Goal: Task Accomplishment & Management: Use online tool/utility

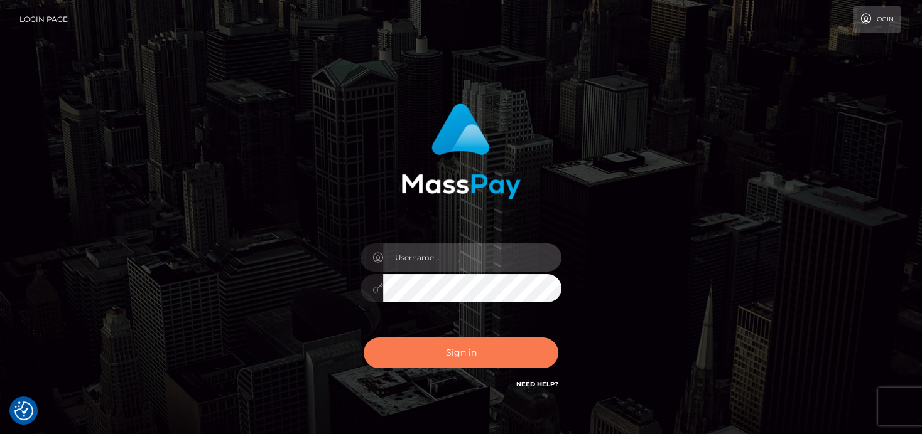
type input "denise"
click at [446, 339] on button "Sign in" at bounding box center [460, 353] width 195 height 31
click at [436, 354] on button "Sign in" at bounding box center [460, 353] width 195 height 31
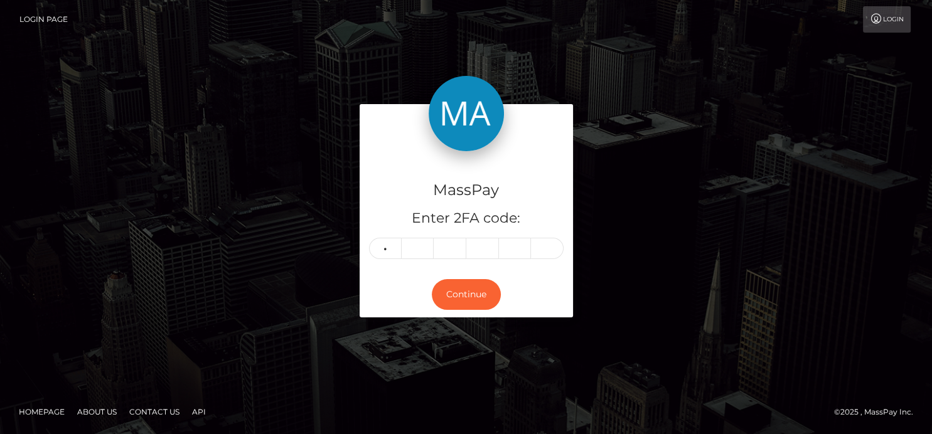
type input "9"
type input "6"
type input "0"
type input "6"
type input "1"
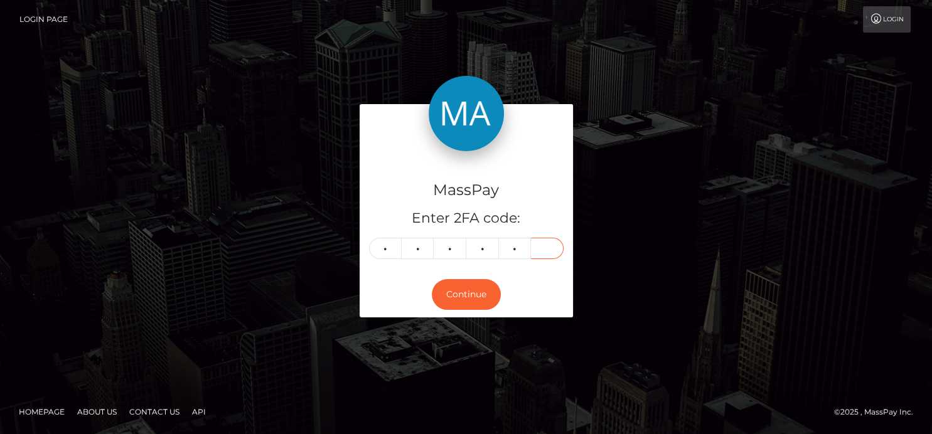
type input "5"
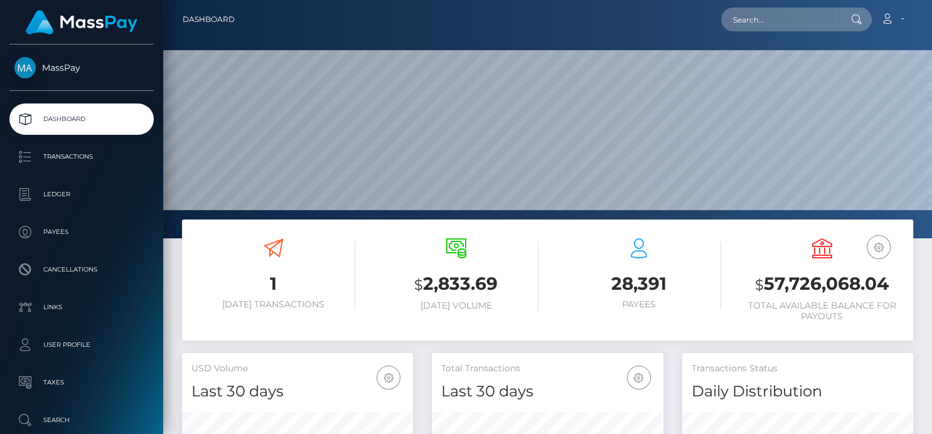
scroll to position [222, 231]
click at [741, 26] on input "text" at bounding box center [780, 20] width 118 height 24
paste input "c900753bf1f443c09ae75c01f4dd931a"
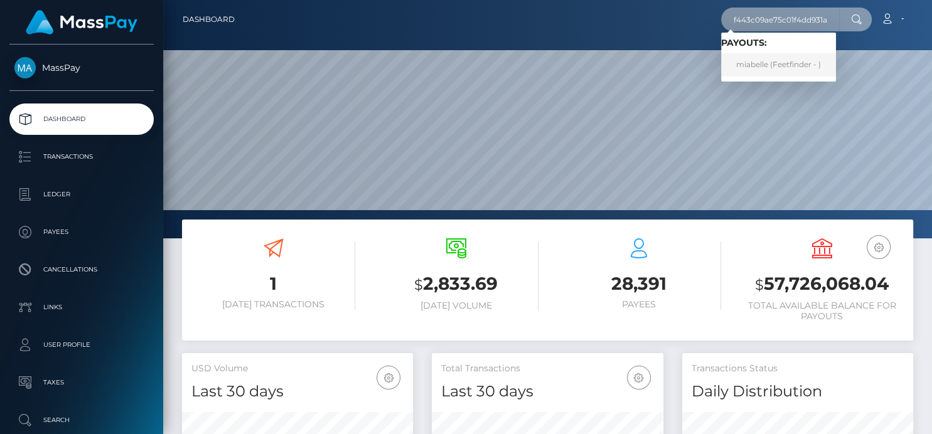
type input "c900753bf1f443c09ae75c01f4dd931a"
click at [778, 68] on link "miabelle (Feetfinder - )" at bounding box center [778, 64] width 115 height 23
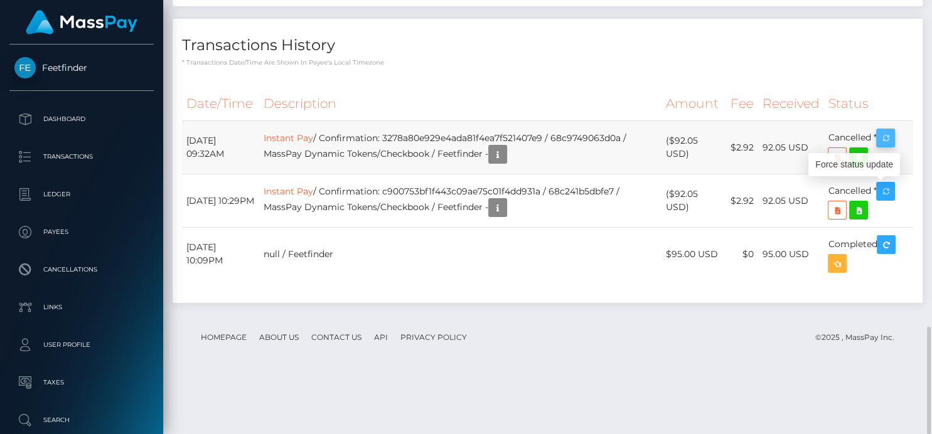
scroll to position [151, 231]
click at [864, 165] on icon at bounding box center [858, 157] width 15 height 16
click at [505, 163] on icon "button" at bounding box center [497, 155] width 15 height 16
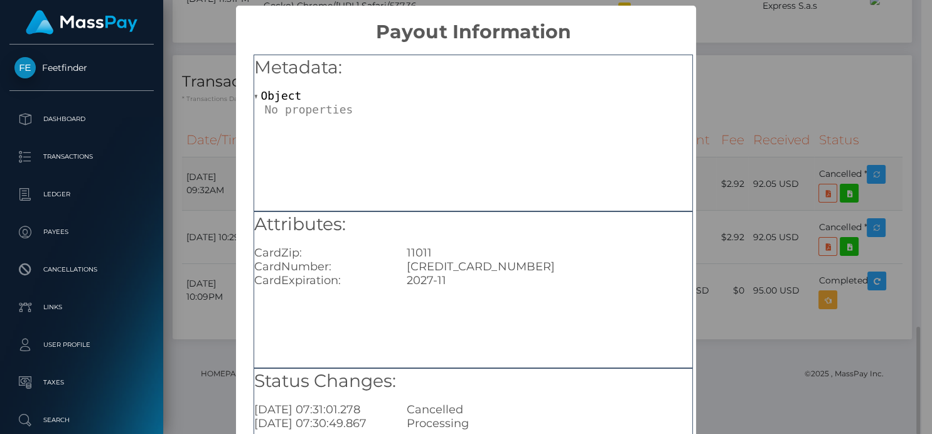
scroll to position [627629, 627552]
drag, startPoint x: 517, startPoint y: 267, endPoint x: 401, endPoint y: 264, distance: 115.5
click at [401, 264] on div "5306917153160804" at bounding box center [549, 267] width 304 height 14
copy div "5306917153160804"
click at [797, 126] on div "× Payout Information Metadata: Object Attributes: CardZip: 11011 CardNumber: 53…" at bounding box center [466, 217] width 932 height 434
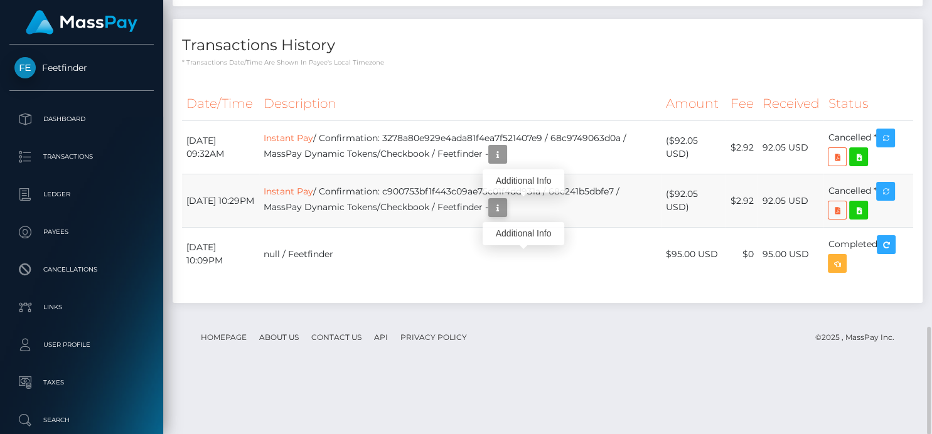
scroll to position [151, 231]
click at [507, 217] on button "button" at bounding box center [497, 207] width 19 height 19
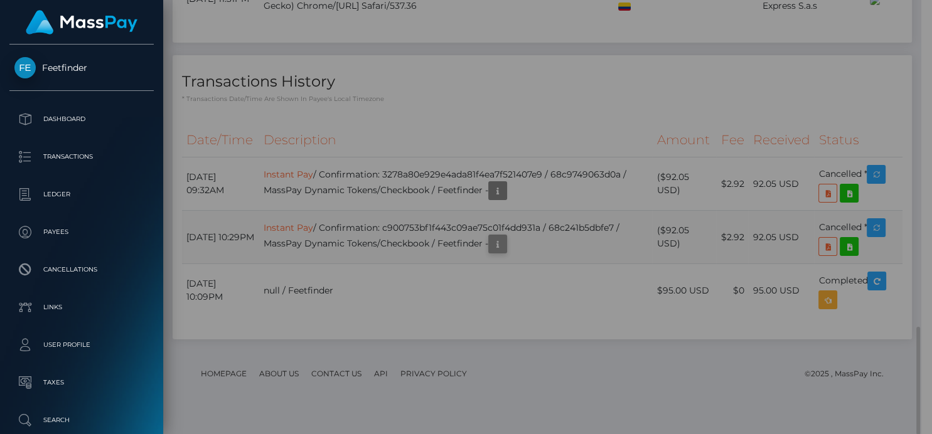
scroll to position [627629, 627552]
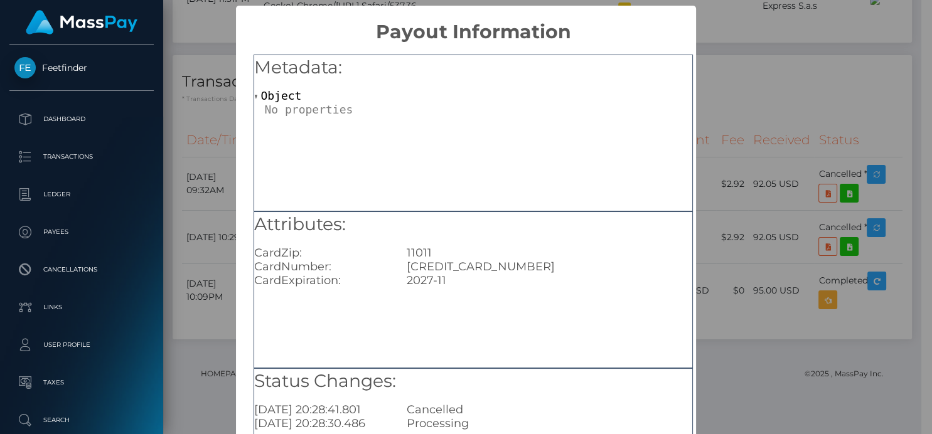
drag, startPoint x: 758, startPoint y: 124, endPoint x: 714, endPoint y: 102, distance: 49.1
click at [758, 123] on div "× Payout Information Metadata: Object Attributes: CardZip: 11011 CardNumber: 53…" at bounding box center [466, 217] width 932 height 434
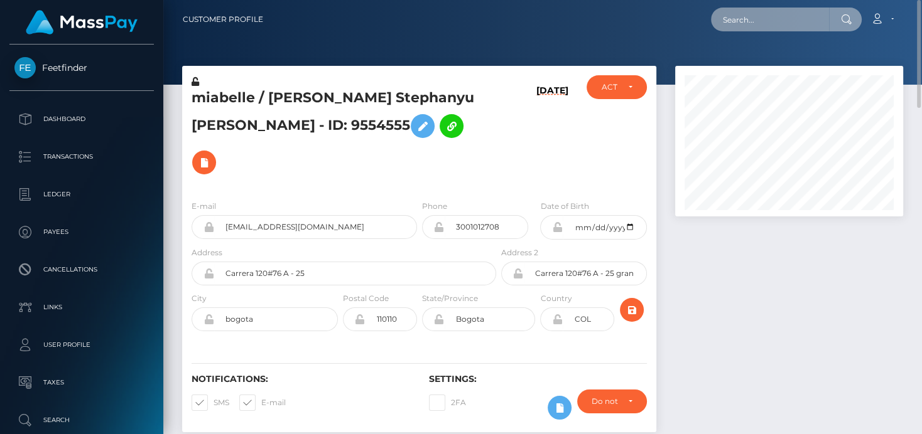
click at [771, 23] on input "text" at bounding box center [770, 20] width 118 height 24
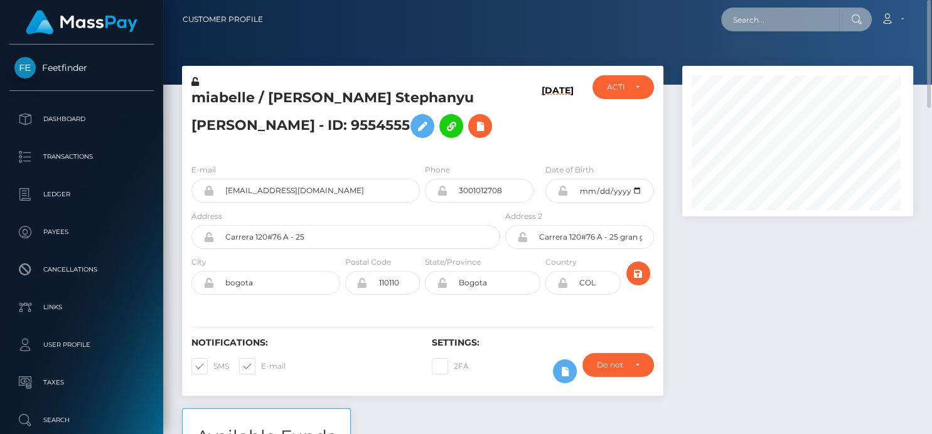
scroll to position [151, 231]
paste input "54fff2f35809457aad8a525f735455ba f"
type input "54fff2f35809457aad8a525f735455ba f"
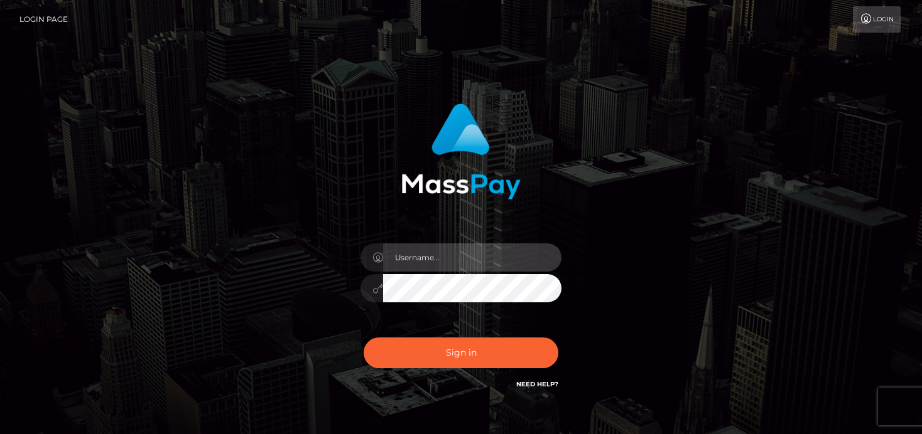
type input "denise"
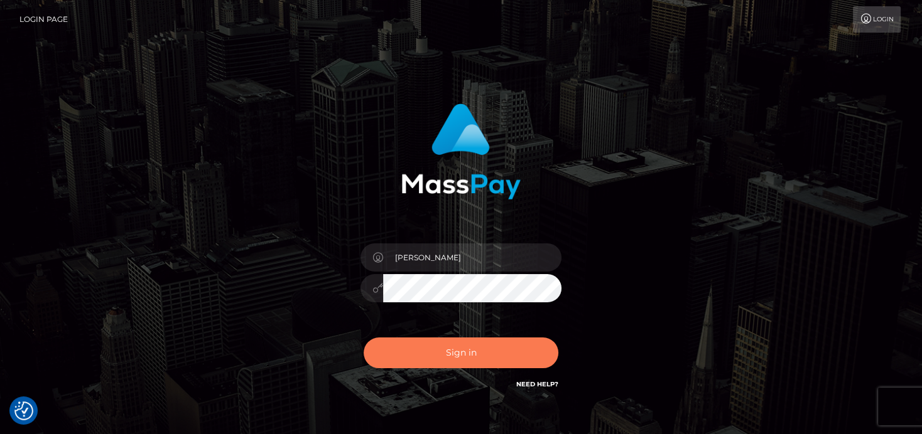
click at [431, 354] on button "Sign in" at bounding box center [460, 353] width 195 height 31
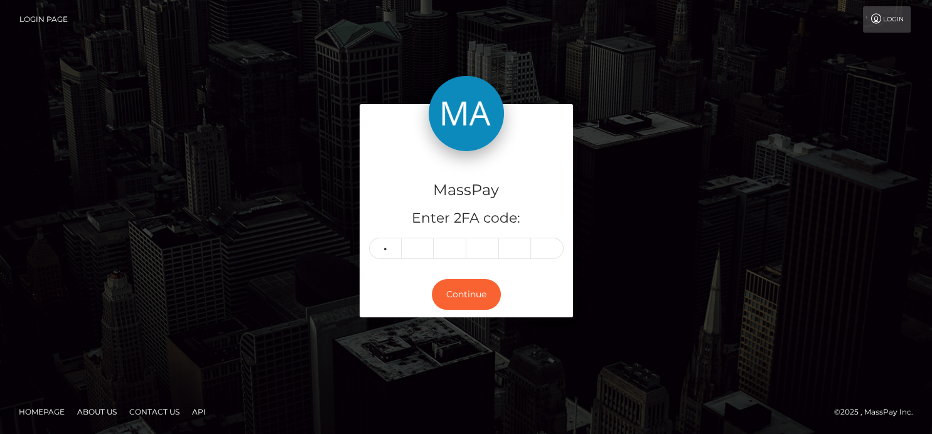
type input "6"
type input "8"
type input "1"
type input "8"
type input "0"
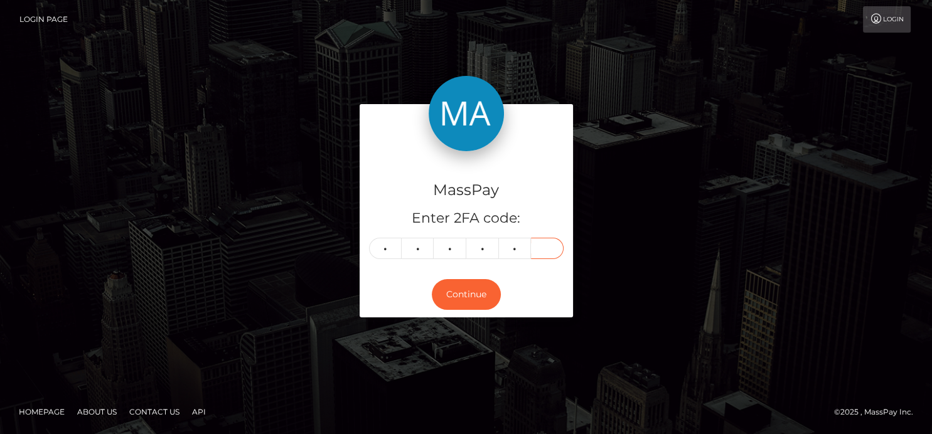
type input "3"
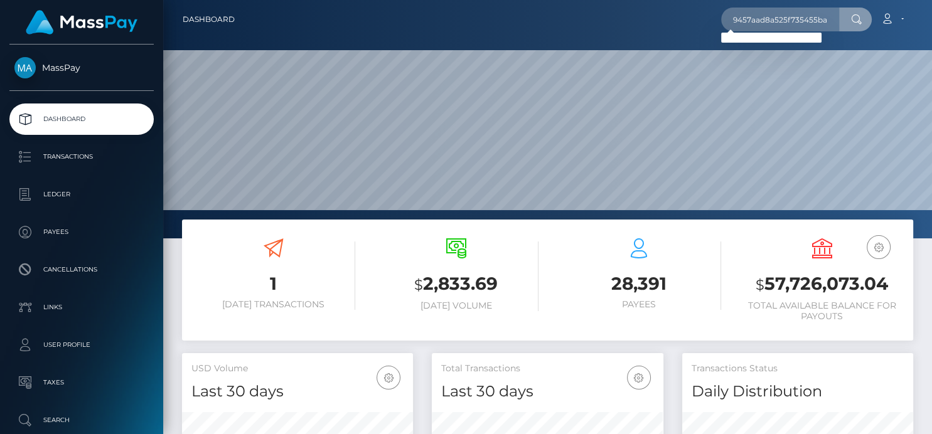
scroll to position [0, 44]
type input "54fff2f35809457aad8a525f735455ba"
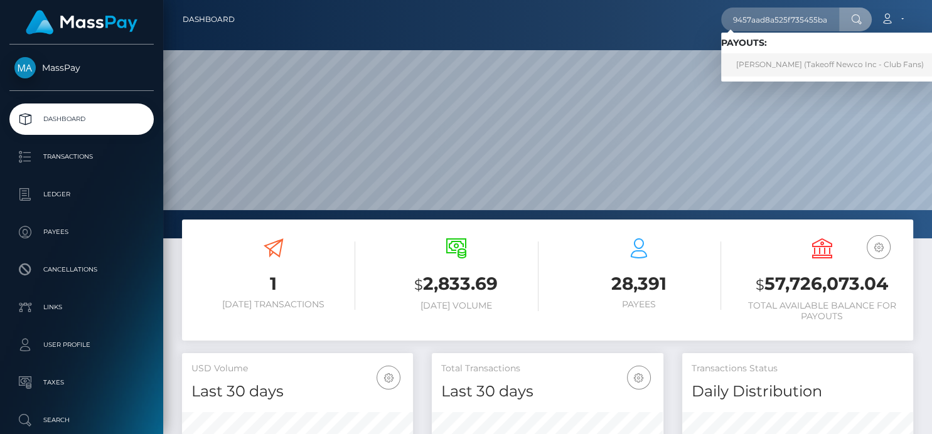
scroll to position [0, 0]
click at [761, 63] on link "[PERSON_NAME] (Takeoff Newco Inc - Club Fans)" at bounding box center [830, 64] width 218 height 23
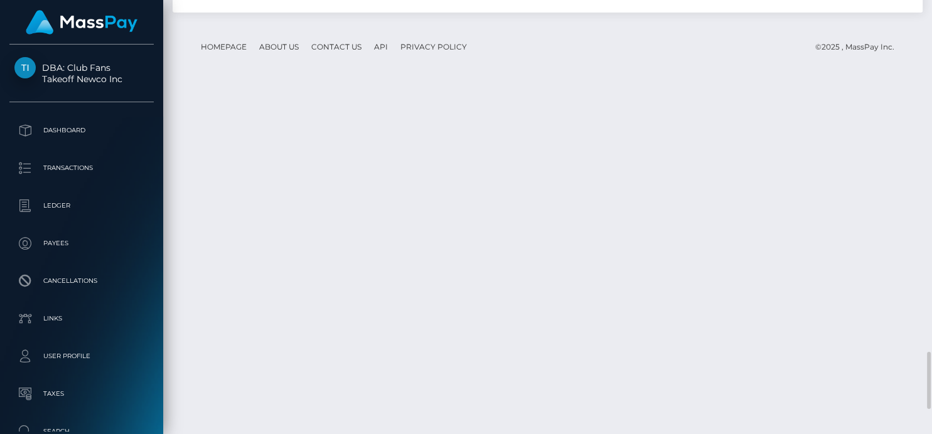
scroll to position [151, 231]
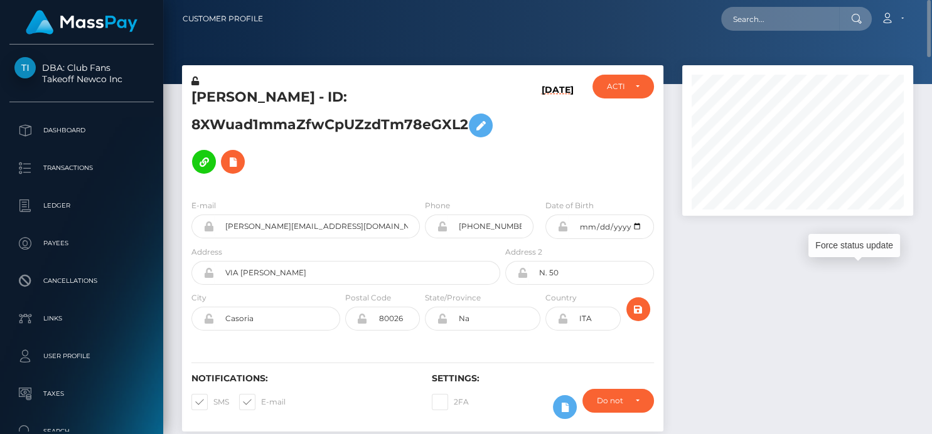
scroll to position [0, 0]
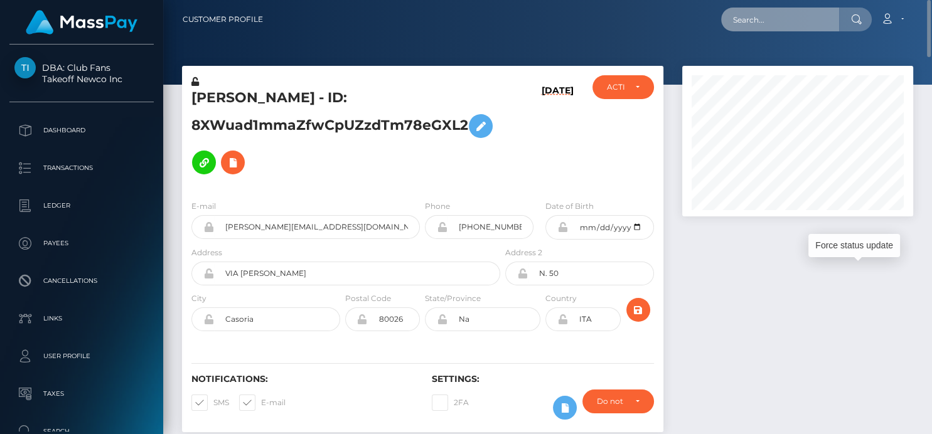
click at [738, 24] on input "text" at bounding box center [780, 20] width 118 height 24
paste input "374221704655806464"
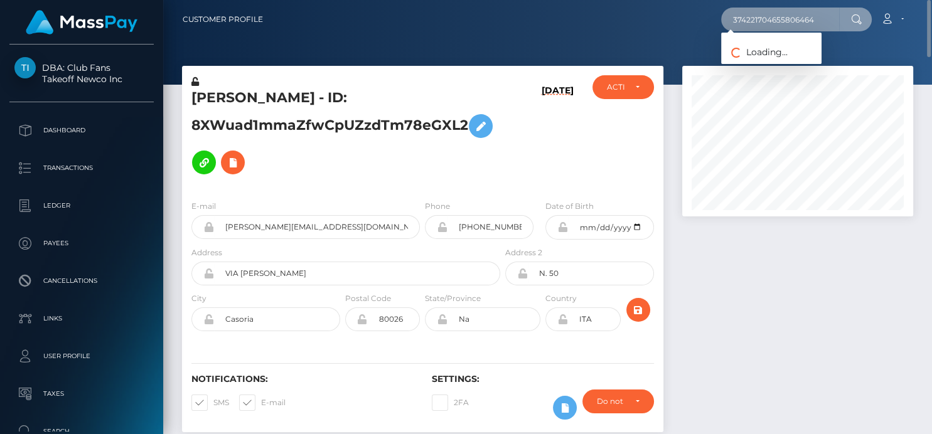
type input "374221704655806464"
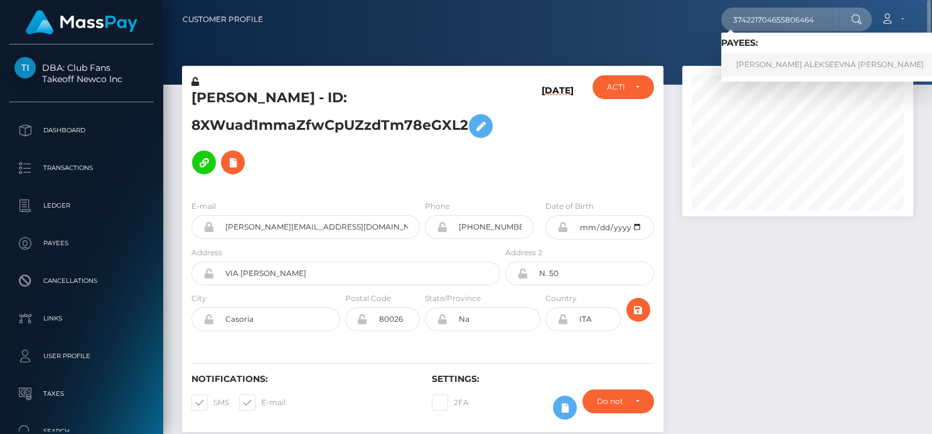
click at [770, 65] on link "MARGARITA ALEKSEEVNA POPOVA" at bounding box center [830, 64] width 218 height 23
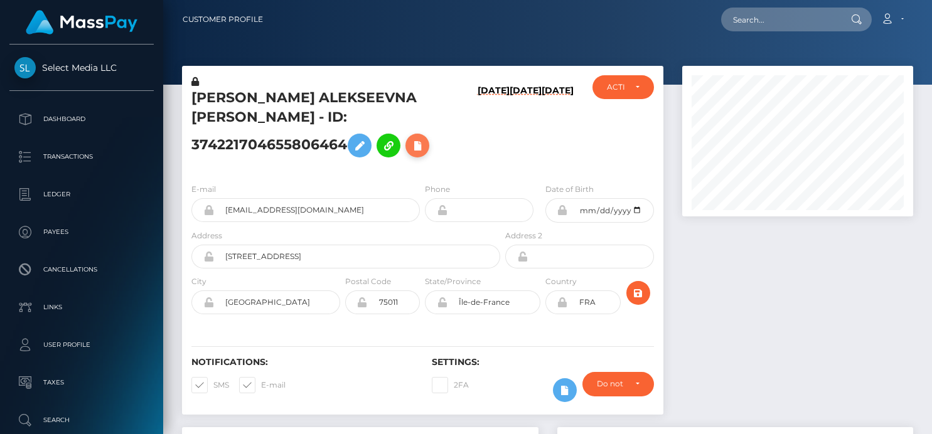
drag, startPoint x: 0, startPoint y: 0, endPoint x: 428, endPoint y: 130, distance: 447.4
click at [428, 134] on button at bounding box center [418, 146] width 24 height 24
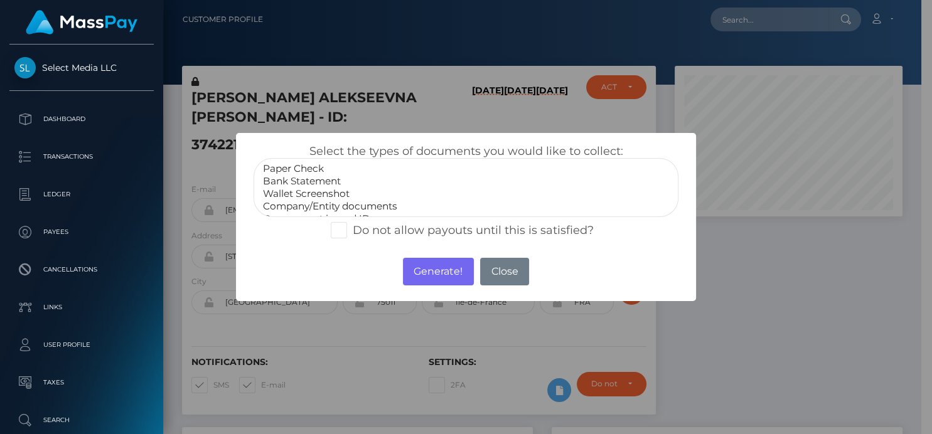
scroll to position [24, 0]
select select "Government issued ID"
click at [330, 191] on option "Government issued ID" at bounding box center [466, 195] width 408 height 13
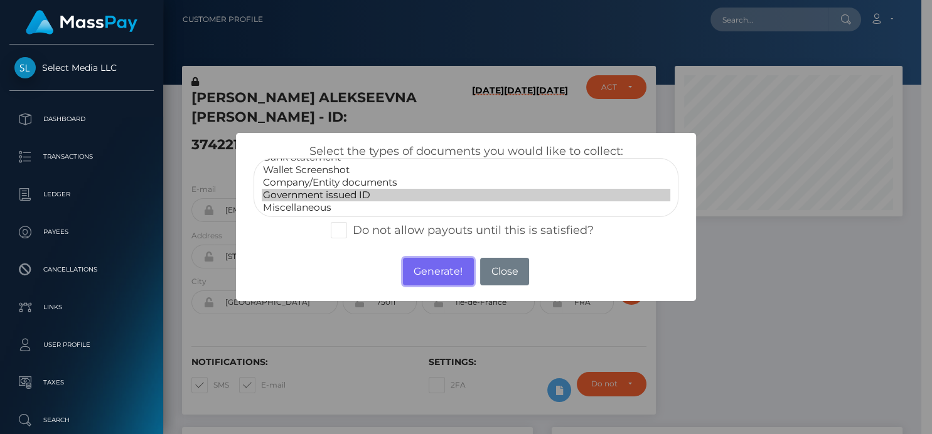
drag, startPoint x: 417, startPoint y: 272, endPoint x: 683, endPoint y: 21, distance: 365.5
click at [418, 272] on button "Generate!" at bounding box center [438, 272] width 71 height 28
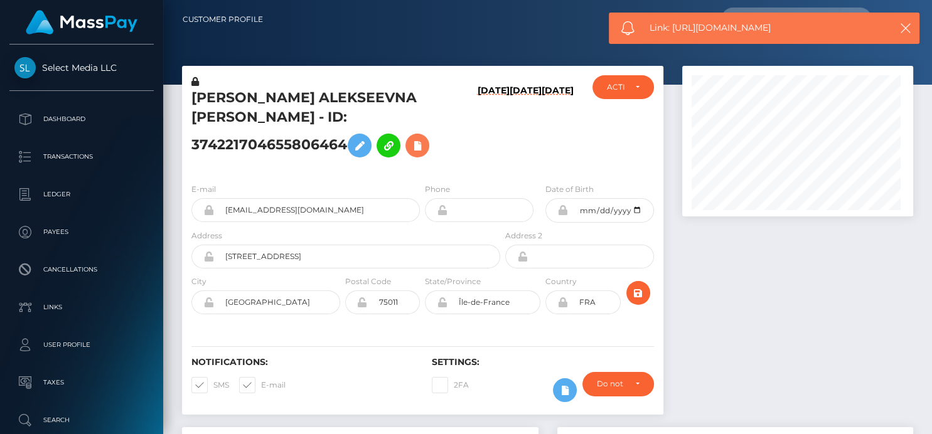
scroll to position [151, 231]
drag, startPoint x: 785, startPoint y: 30, endPoint x: 673, endPoint y: 31, distance: 112.4
click at [673, 31] on span "Link: https://l.maspay.io/lkFCt" at bounding box center [764, 27] width 229 height 13
copy span "https://l.maspay.io/lkFCt"
click at [412, 138] on icon at bounding box center [417, 146] width 15 height 16
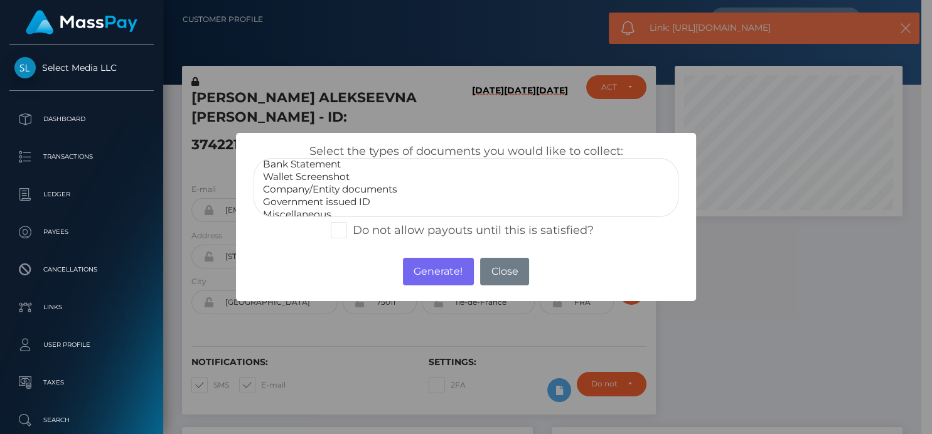
scroll to position [24, 0]
select select "Miscellaneous"
click at [309, 205] on option "Miscellaneous" at bounding box center [466, 208] width 408 height 13
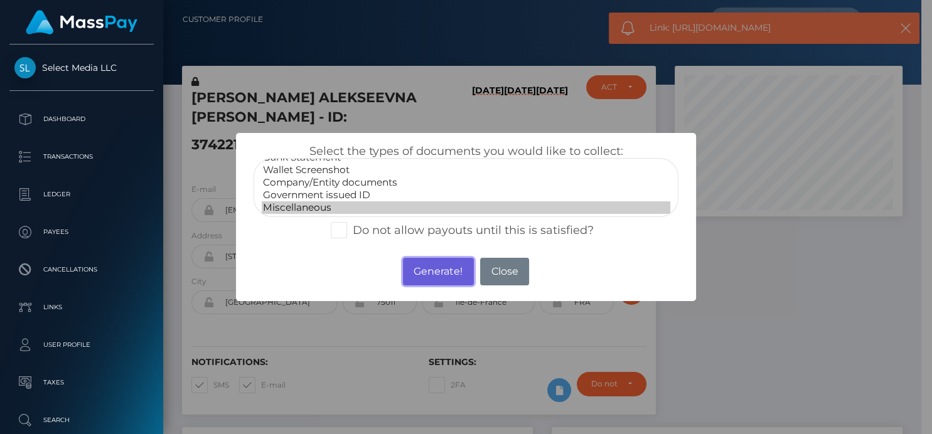
click at [433, 271] on button "Generate!" at bounding box center [438, 272] width 71 height 28
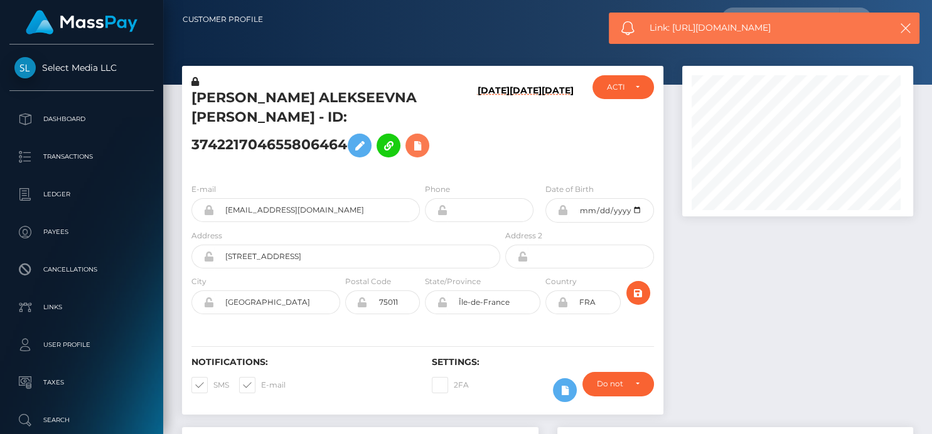
scroll to position [151, 231]
drag, startPoint x: 791, startPoint y: 28, endPoint x: 672, endPoint y: 27, distance: 118.7
click at [672, 27] on span "Link: https://l.maspay.io/mkFVs" at bounding box center [764, 27] width 229 height 13
copy span "https://l.maspay.io/mkFVs"
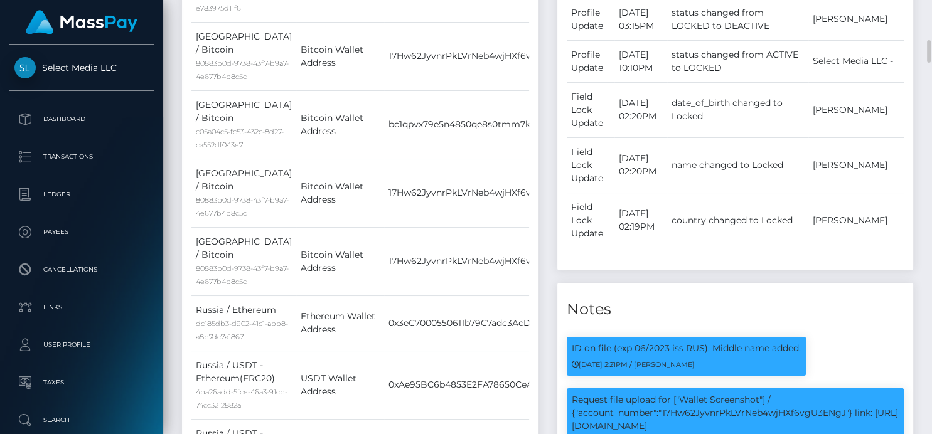
scroll to position [1048, 0]
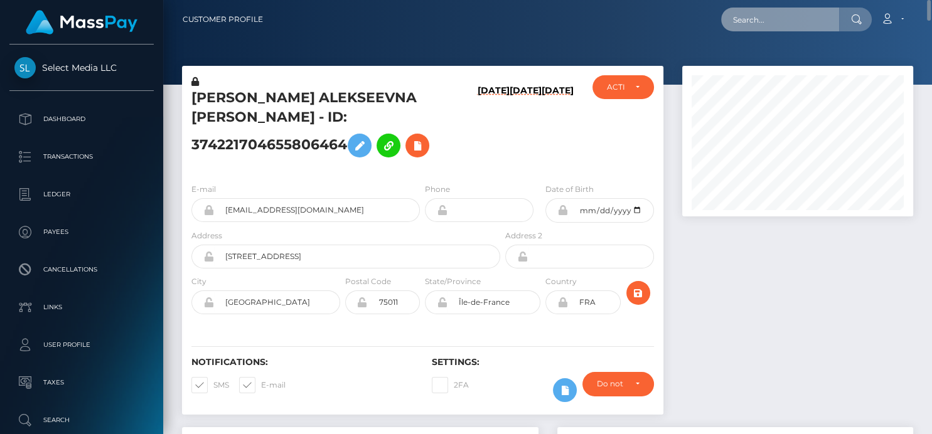
click at [726, 18] on input "text" at bounding box center [780, 20] width 118 height 24
paste input "802058844887867392"
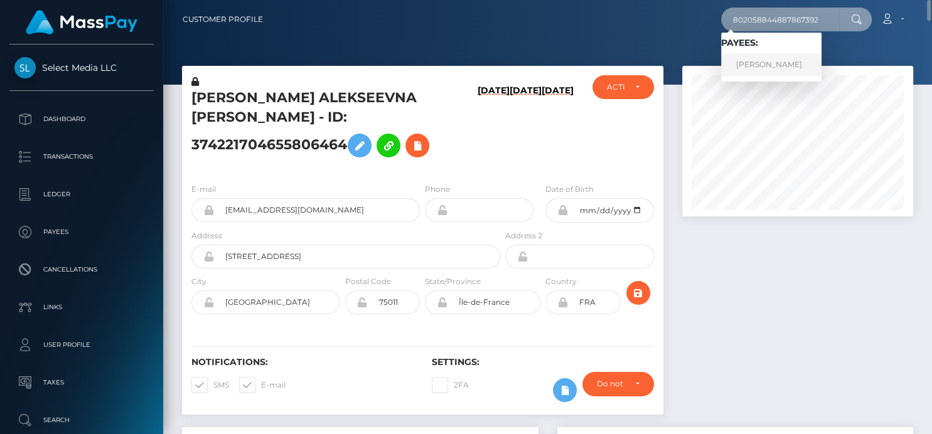
type input "802058844887867392"
click at [755, 63] on link "BIANCA BETH BORREGO" at bounding box center [771, 64] width 100 height 23
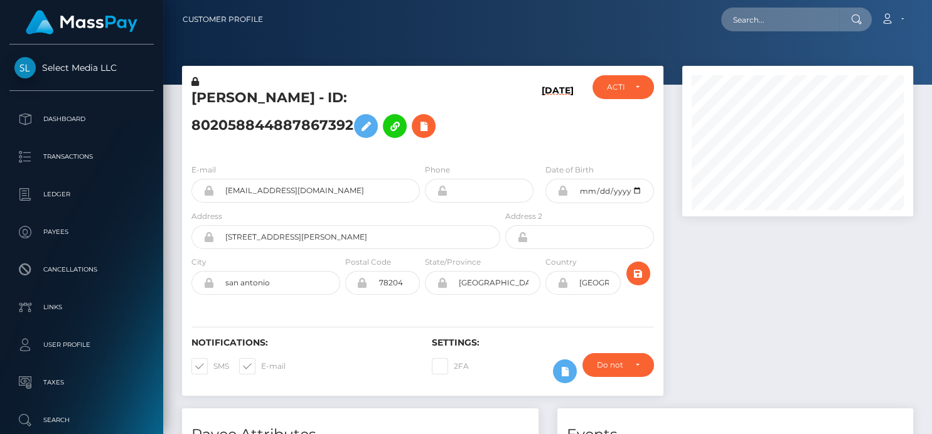
scroll to position [151, 231]
click at [426, 132] on icon at bounding box center [423, 127] width 15 height 16
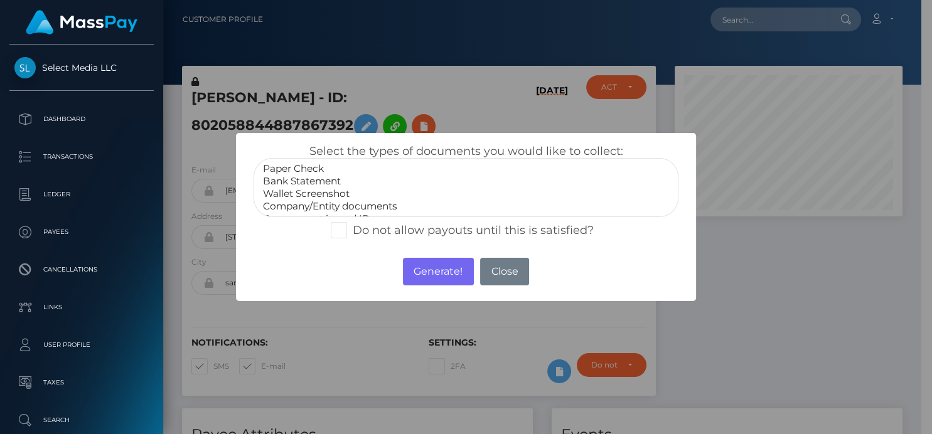
scroll to position [24, 0]
select select "Government issued ID"
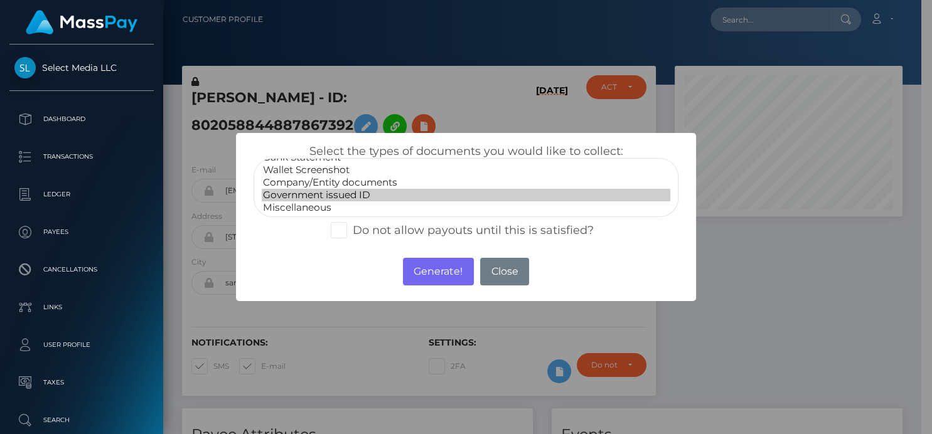
click at [304, 194] on option "Government issued ID" at bounding box center [466, 195] width 408 height 13
click at [456, 277] on button "Generate!" at bounding box center [438, 272] width 71 height 28
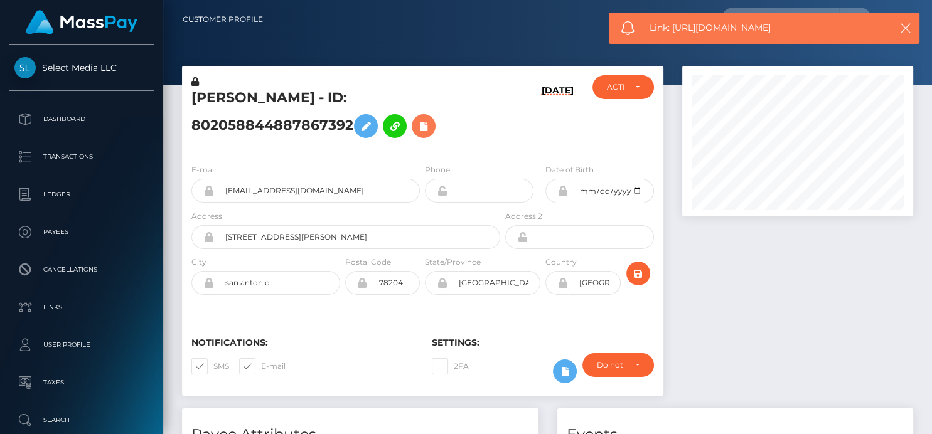
scroll to position [151, 231]
drag, startPoint x: 802, startPoint y: 36, endPoint x: 672, endPoint y: 30, distance: 130.1
click at [672, 30] on div "Link: https://l.maspay.io/FkFBj" at bounding box center [764, 28] width 311 height 31
copy span "https://l.maspay.io/FkFBj"
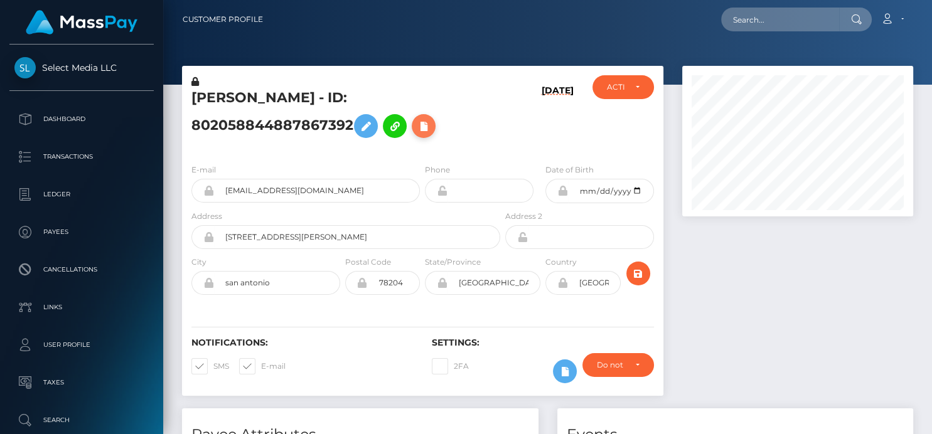
click at [427, 134] on button at bounding box center [424, 126] width 24 height 24
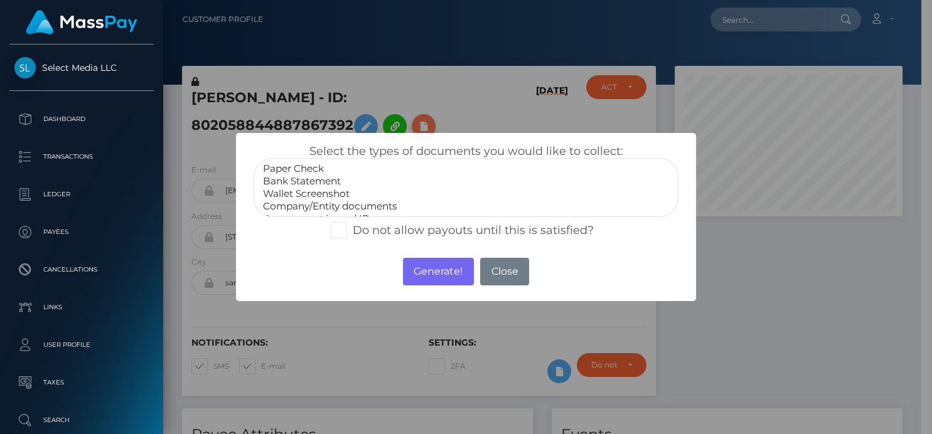
scroll to position [627629, 627552]
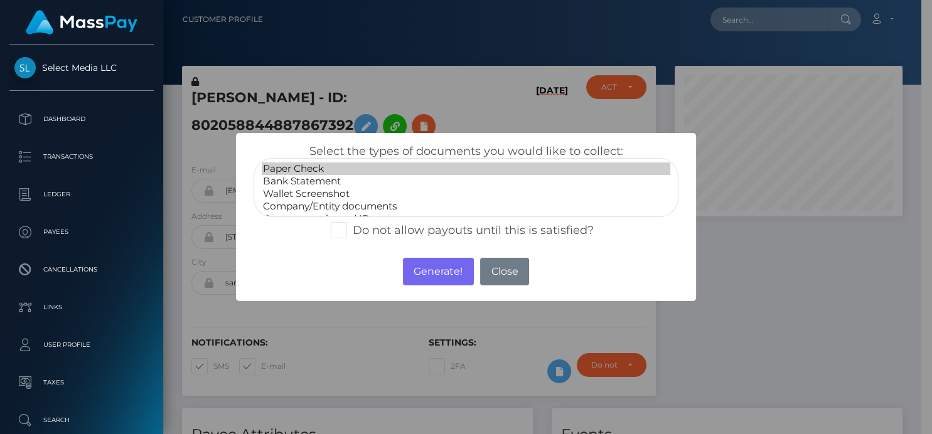
click at [293, 173] on option "Paper Check" at bounding box center [466, 169] width 408 height 13
select select "Bank Statement"
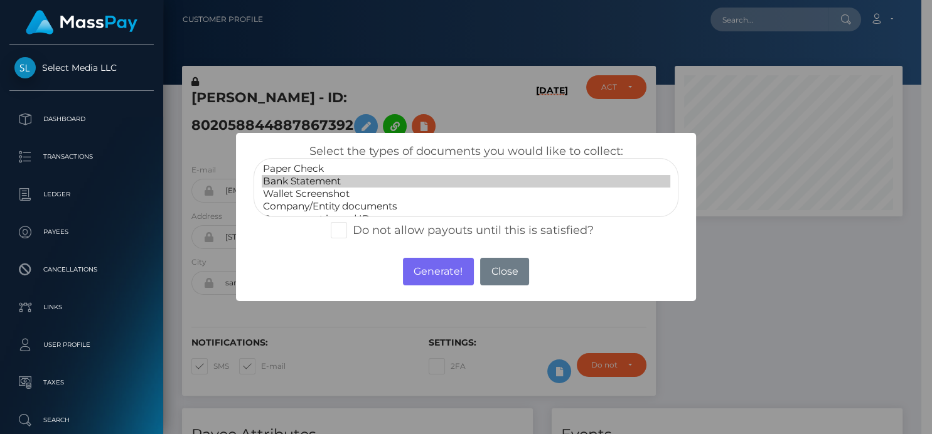
click at [296, 183] on option "Bank Statement" at bounding box center [466, 181] width 408 height 13
click at [427, 271] on button "Generate!" at bounding box center [438, 272] width 71 height 28
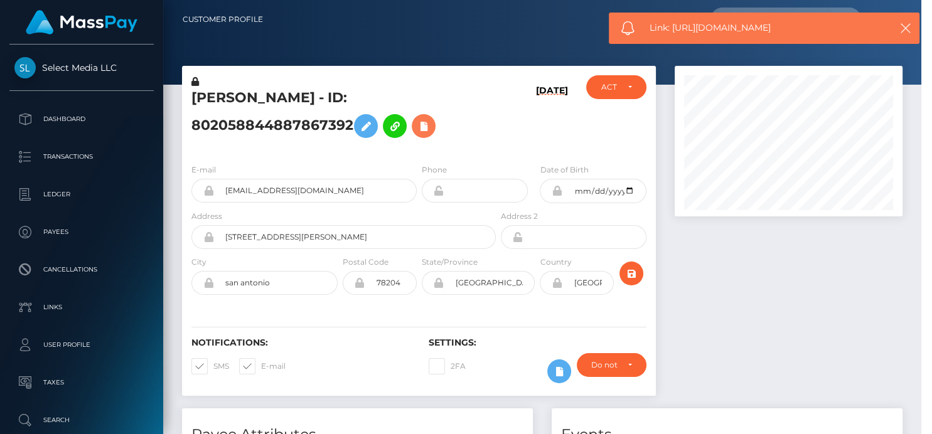
scroll to position [151, 231]
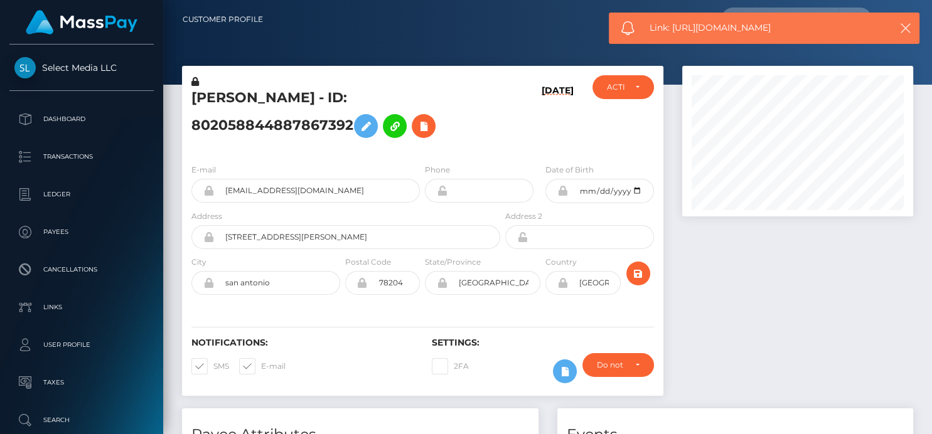
drag, startPoint x: 797, startPoint y: 24, endPoint x: 674, endPoint y: 31, distance: 123.9
click at [674, 31] on span "Link: https://l.maspay.io/KkFNb" at bounding box center [764, 27] width 229 height 13
copy span "https://l.maspay.io/KkFNb"
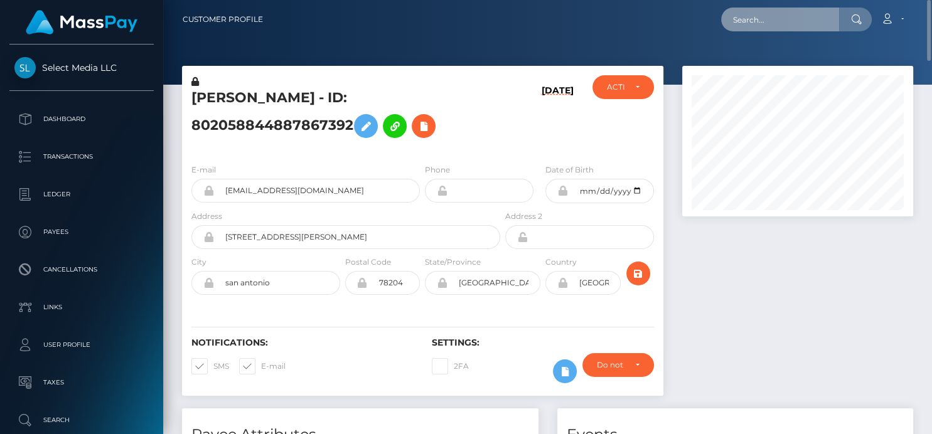
click at [756, 24] on input "text" at bounding box center [780, 20] width 118 height 24
paste input "819848290764877824"
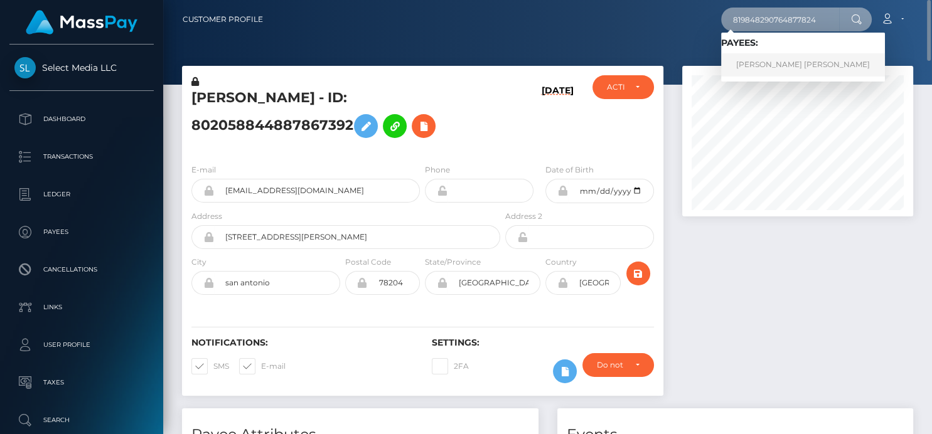
type input "819848290764877824"
click at [755, 63] on link "[PERSON_NAME] [PERSON_NAME]" at bounding box center [803, 64] width 164 height 23
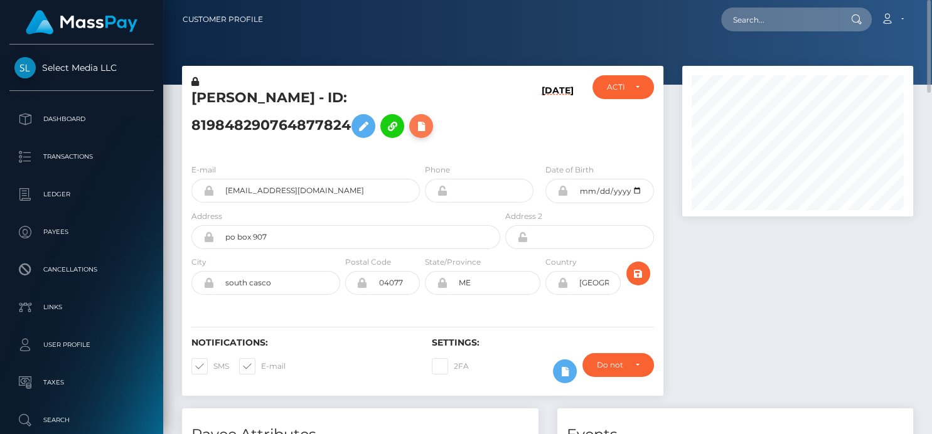
click at [417, 131] on icon at bounding box center [421, 127] width 15 height 16
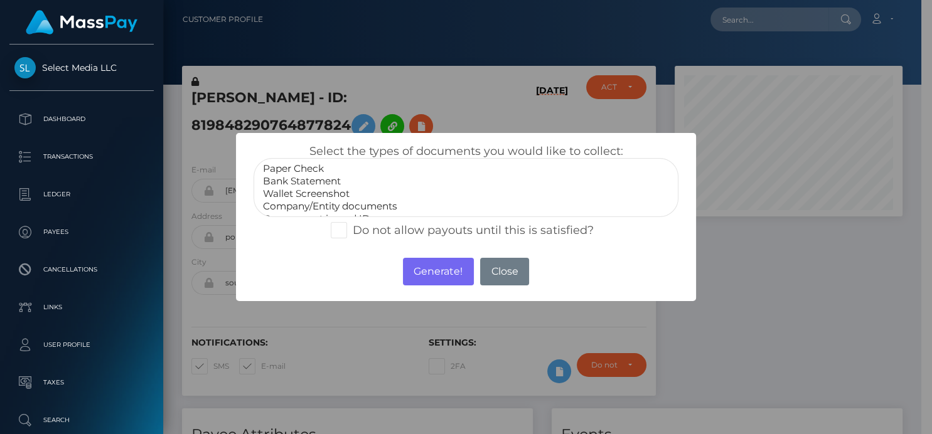
select select "Bank Statement"
click at [324, 181] on option "Bank Statement" at bounding box center [466, 181] width 408 height 13
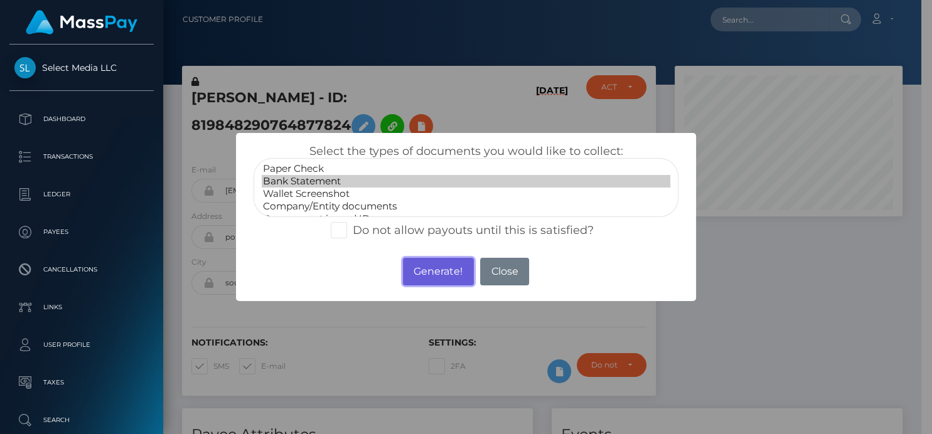
click at [420, 270] on button "Generate!" at bounding box center [438, 272] width 71 height 28
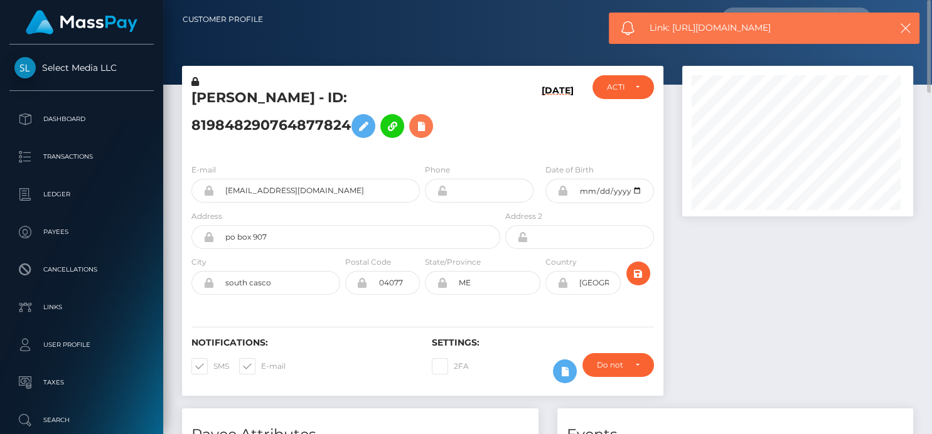
scroll to position [151, 231]
drag, startPoint x: 834, startPoint y: 33, endPoint x: 674, endPoint y: 25, distance: 160.9
click at [674, 25] on span "Link: [URL][DOMAIN_NAME]" at bounding box center [764, 27] width 229 height 13
copy span "[URL][DOMAIN_NAME]"
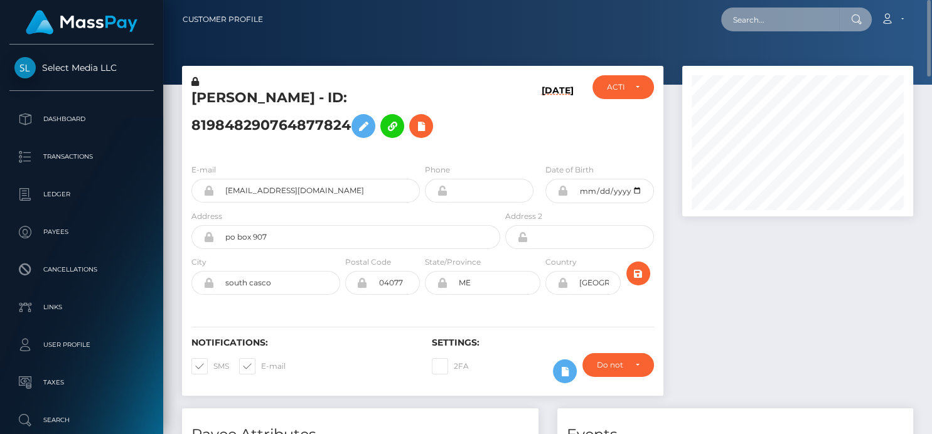
click at [738, 15] on input "text" at bounding box center [780, 20] width 118 height 24
paste input "8981081"
drag, startPoint x: 778, startPoint y: 19, endPoint x: 606, endPoint y: -1, distance: 172.5
click at [606, 0] on html "Select Media LLC Dashboard Transactions Ledger Payees Links Taxes" at bounding box center [466, 217] width 932 height 434
drag, startPoint x: 808, startPoint y: 17, endPoint x: 491, endPoint y: -3, distance: 317.6
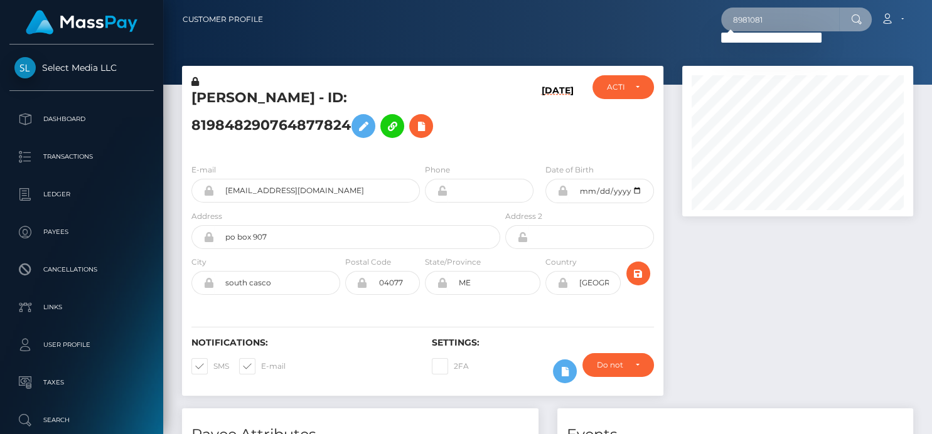
click at [491, 0] on html "Select Media LLC Dashboard Transactions Ledger Payees Links Taxes" at bounding box center [466, 217] width 932 height 434
paste input "EMANUELE MELIS"
drag, startPoint x: 733, startPoint y: 19, endPoint x: 889, endPoint y: 27, distance: 156.5
click at [889, 27] on div "EMANUELE MELIS Loading... Loading... Account Edit Profile Logout" at bounding box center [593, 19] width 640 height 26
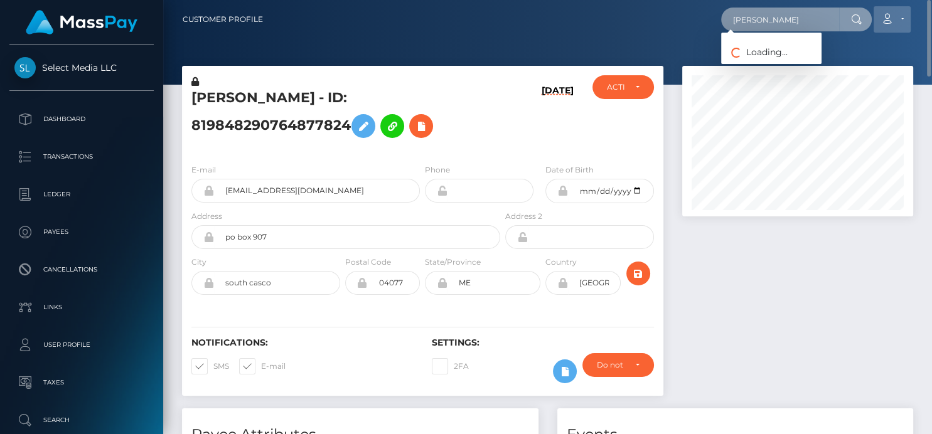
paste input "cce0ae8894794641b7243f1c1a17afb9"
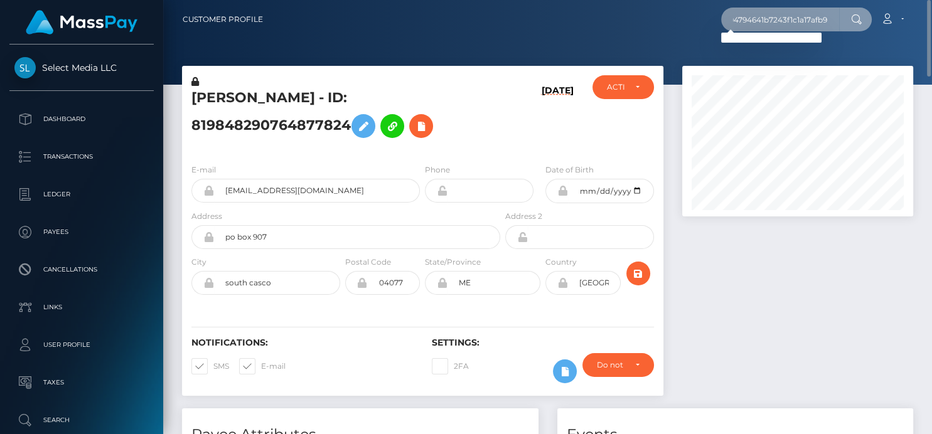
type input "cce0ae8894794641b7243f1c1a17afb9"
click at [662, 278] on div at bounding box center [643, 279] width 40 height 46
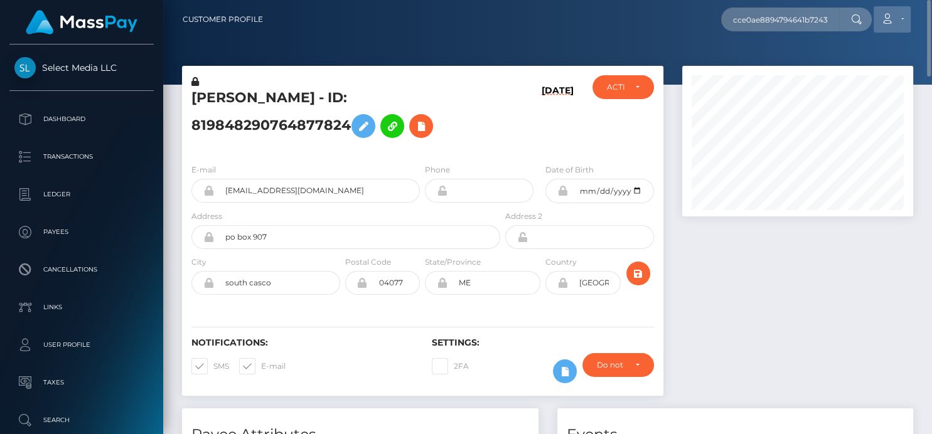
click at [893, 24] on icon at bounding box center [887, 19] width 13 height 10
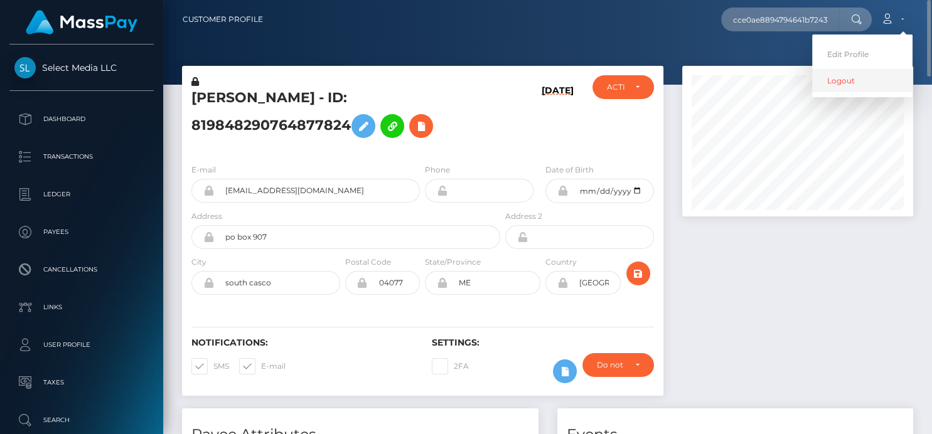
click at [854, 83] on link "Logout" at bounding box center [862, 80] width 100 height 23
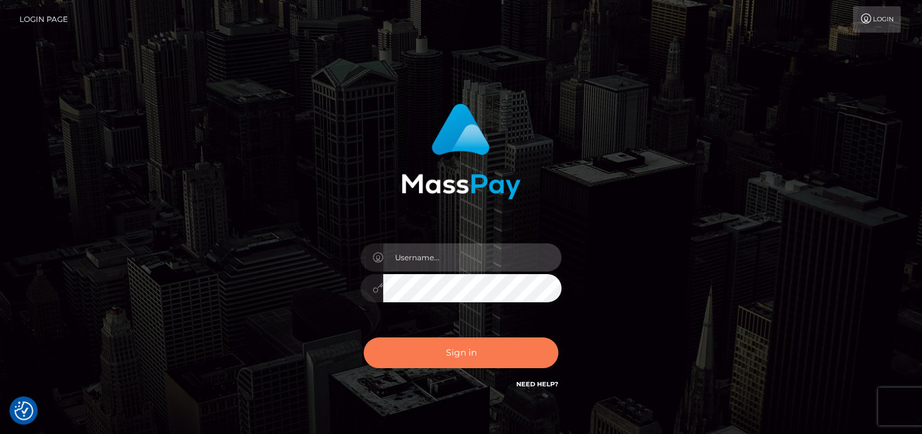
type input "denise"
click at [460, 363] on button "Sign in" at bounding box center [460, 353] width 195 height 31
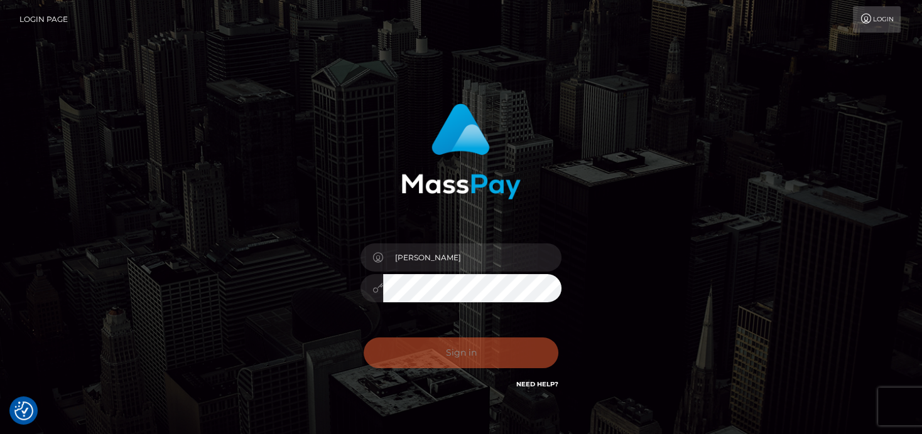
click at [462, 358] on div "Sign in Need Help?" at bounding box center [461, 358] width 220 height 56
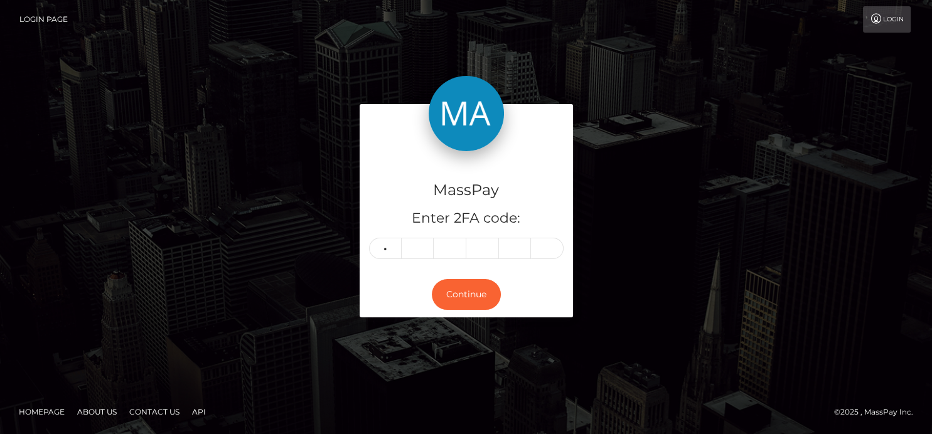
type input "8"
type input "1"
type input "2"
type input "0"
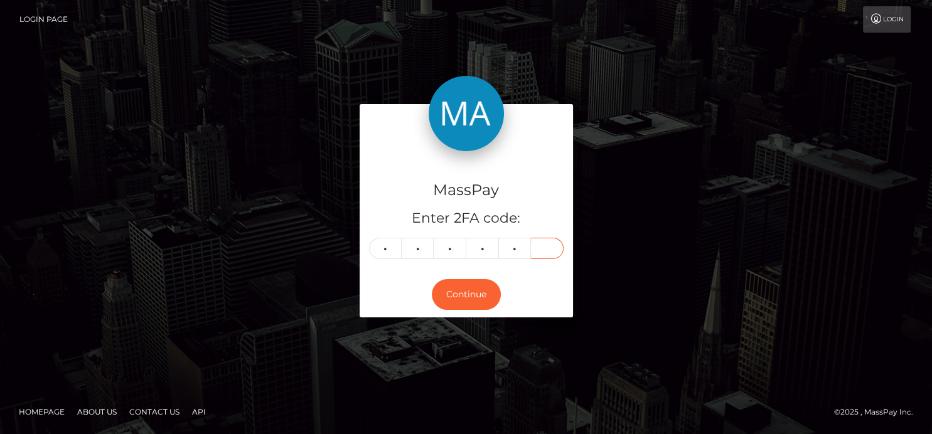
type input "8"
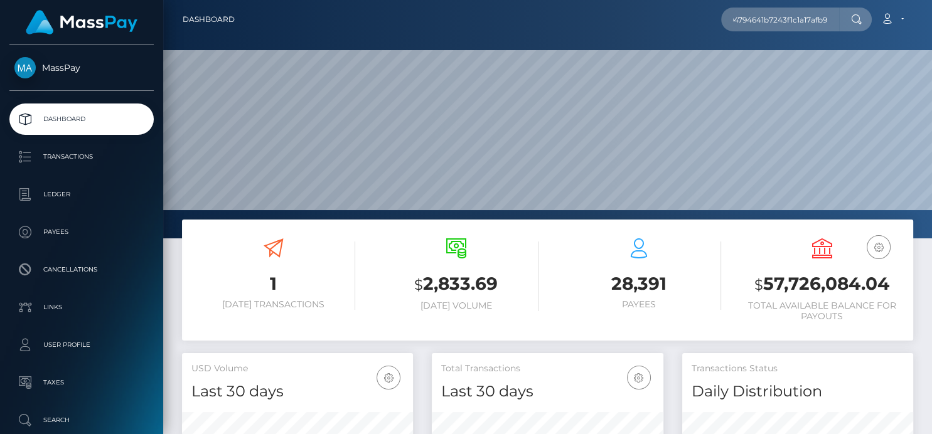
scroll to position [222, 231]
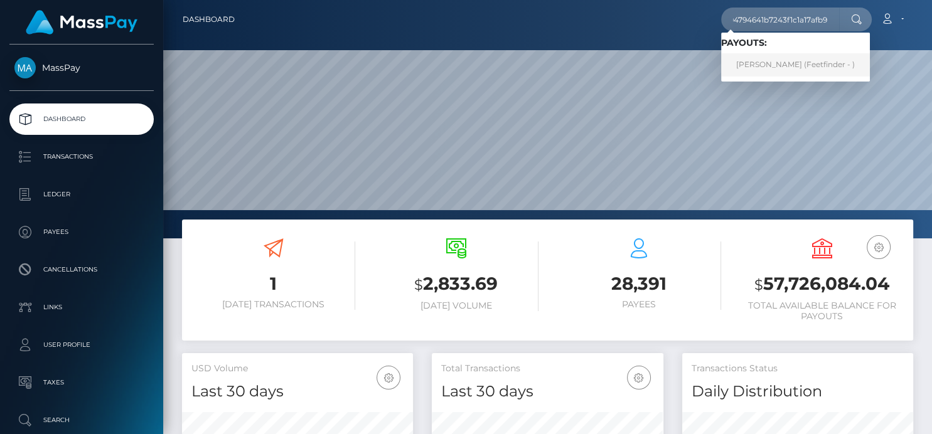
type input "cce0ae8894794641b7243f1c1a17afb9"
click at [782, 57] on link "EMANUELE MELIS (Feetfinder - )" at bounding box center [795, 64] width 149 height 23
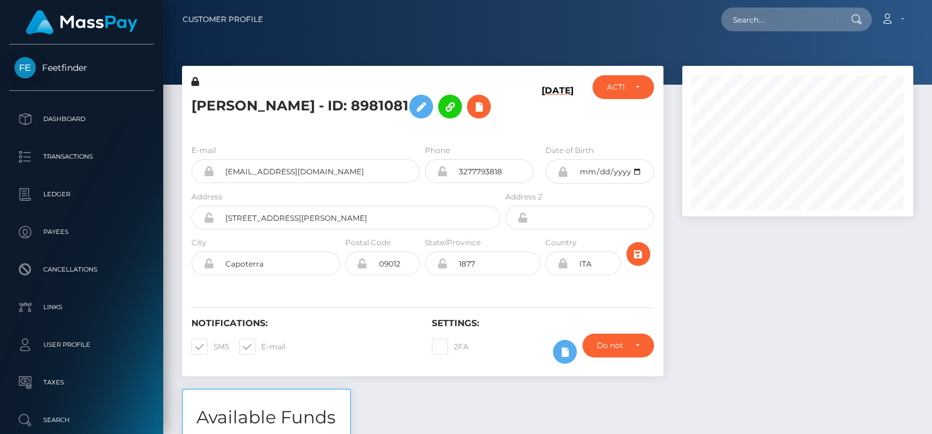
scroll to position [151, 231]
drag, startPoint x: 192, startPoint y: 109, endPoint x: 411, endPoint y: 95, distance: 219.5
click at [411, 95] on h5 "[PERSON_NAME] - ID: 8981081" at bounding box center [342, 107] width 302 height 36
copy h5 "[PERSON_NAME] - ID: 8981081"
click at [780, 19] on input "text" at bounding box center [780, 20] width 118 height 24
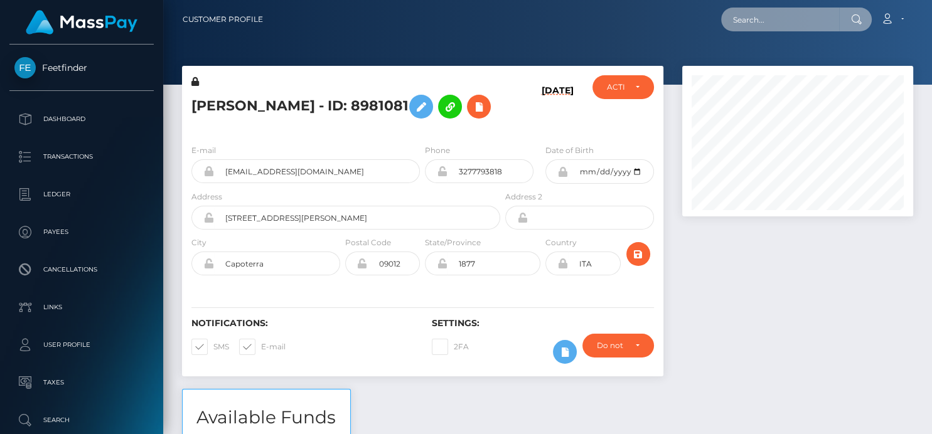
paste input "460026801524060160"
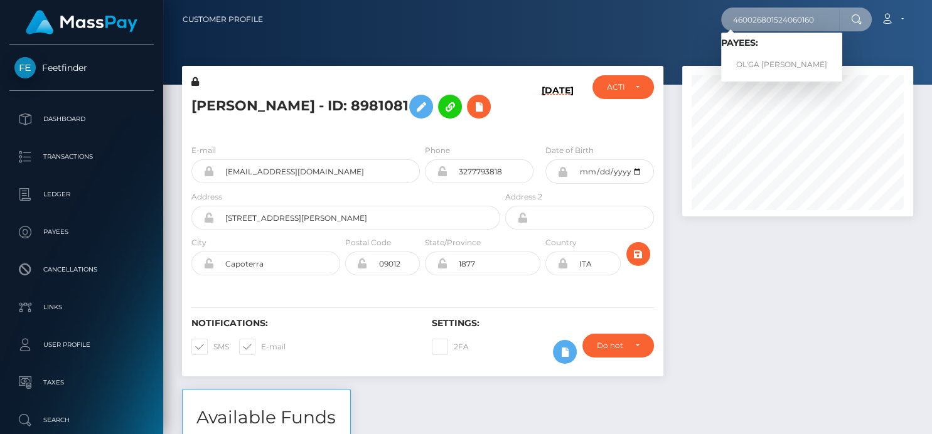
type input "460026801524060160"
click at [762, 61] on link "OL'GA [PERSON_NAME]" at bounding box center [781, 64] width 121 height 23
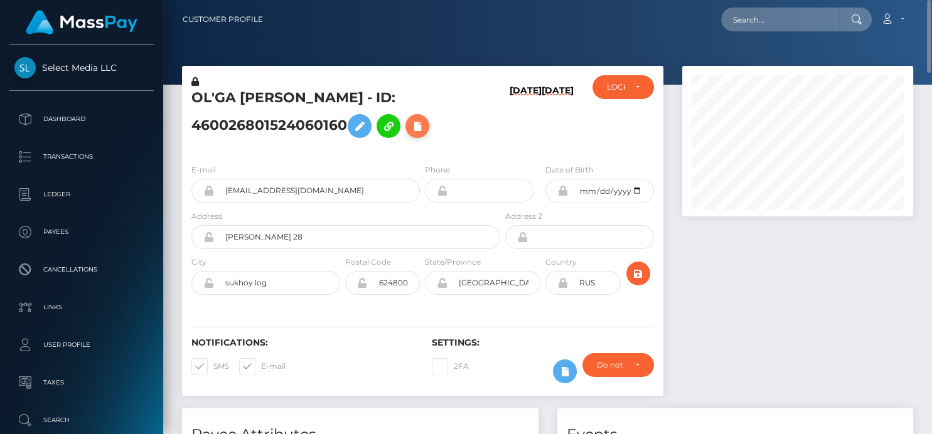
click at [416, 124] on icon at bounding box center [417, 127] width 15 height 16
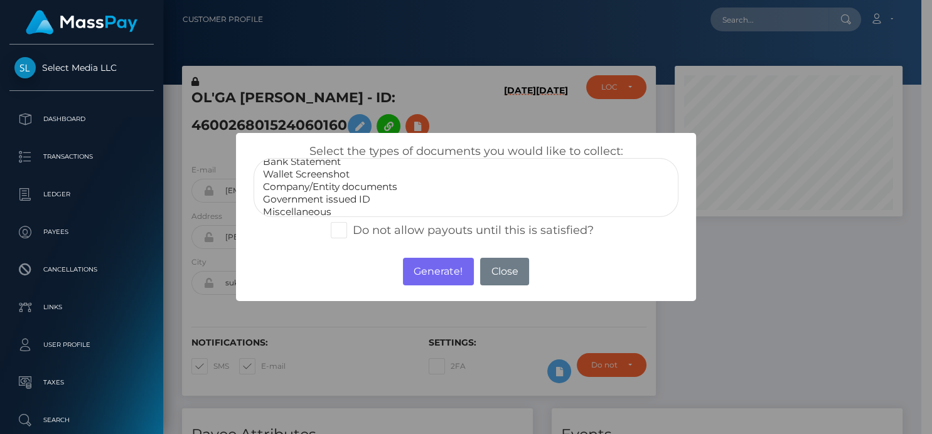
scroll to position [24, 0]
click at [335, 184] on option "Company/Entity documents" at bounding box center [466, 182] width 408 height 13
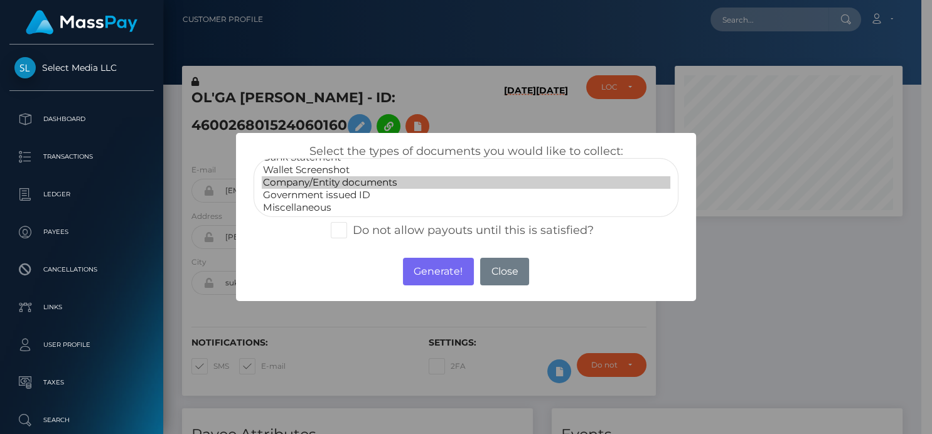
select select "Government issued ID"
click at [339, 193] on option "Government issued ID" at bounding box center [466, 195] width 408 height 13
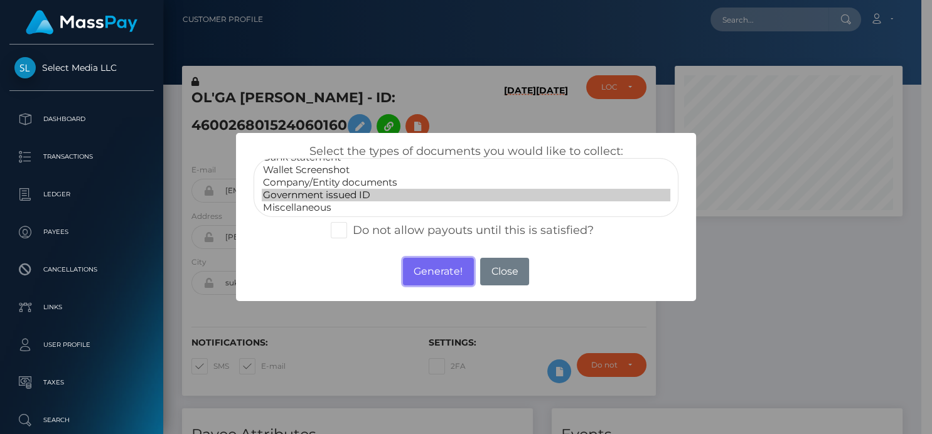
drag, startPoint x: 424, startPoint y: 262, endPoint x: 428, endPoint y: 256, distance: 7.7
click at [424, 262] on button "Generate!" at bounding box center [438, 272] width 71 height 28
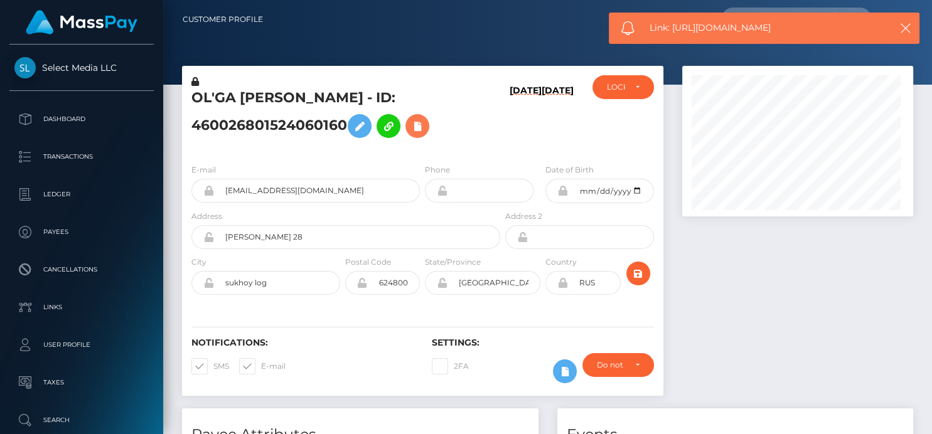
scroll to position [151, 231]
click at [789, 38] on div "Link: [URL][DOMAIN_NAME]" at bounding box center [764, 28] width 311 height 31
drag, startPoint x: 782, startPoint y: 28, endPoint x: 672, endPoint y: 36, distance: 110.2
click at [672, 36] on div "Link: [URL][DOMAIN_NAME]" at bounding box center [764, 28] width 311 height 31
copy span "[URL][DOMAIN_NAME]"
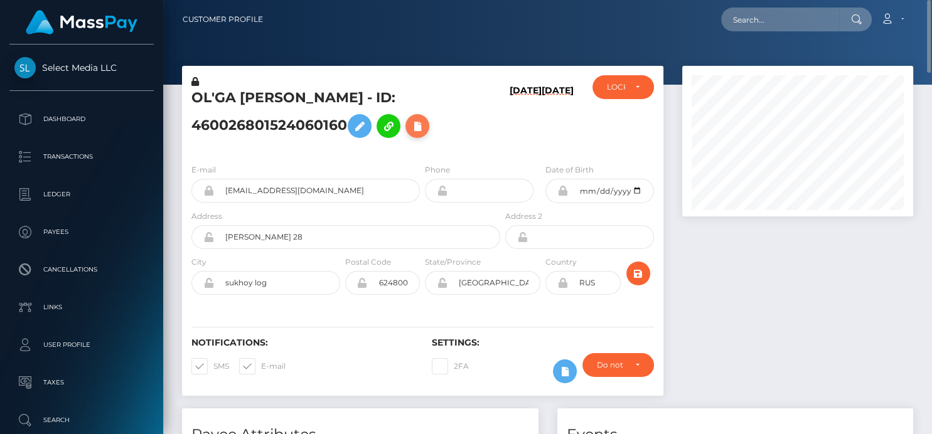
click at [425, 129] on icon at bounding box center [417, 127] width 15 height 16
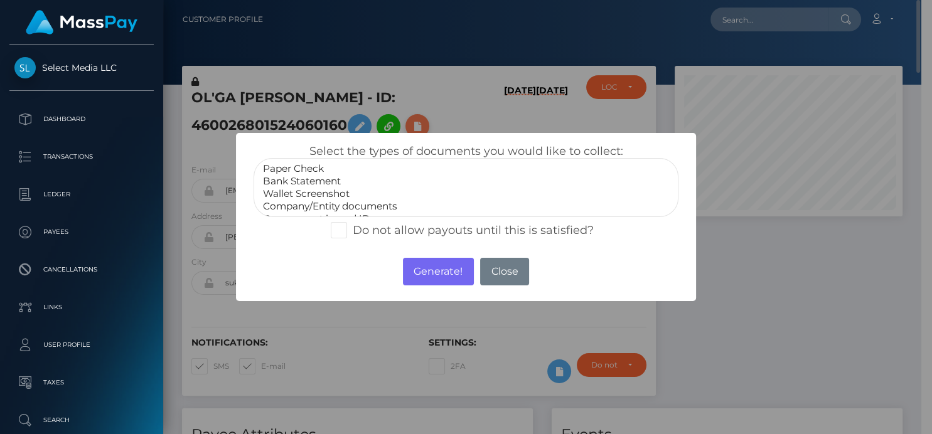
scroll to position [627629, 627552]
select select "Wallet Screenshot"
click at [318, 194] on option "Wallet Screenshot" at bounding box center [466, 194] width 408 height 13
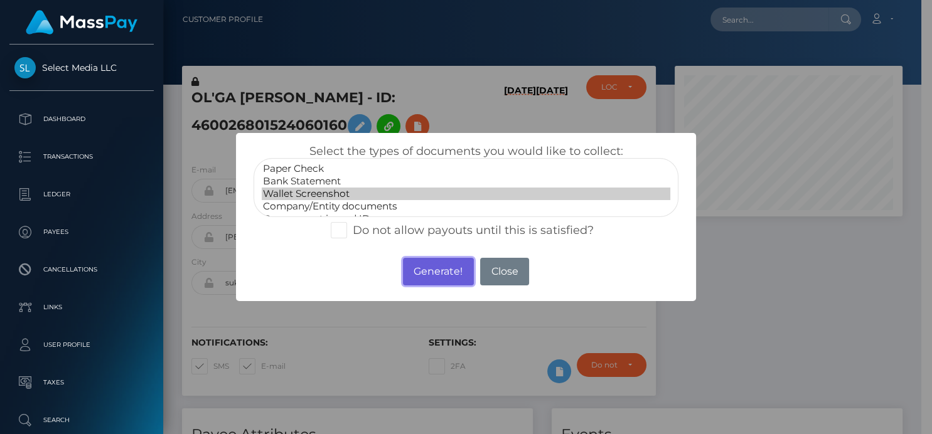
click at [434, 267] on button "Generate!" at bounding box center [438, 272] width 71 height 28
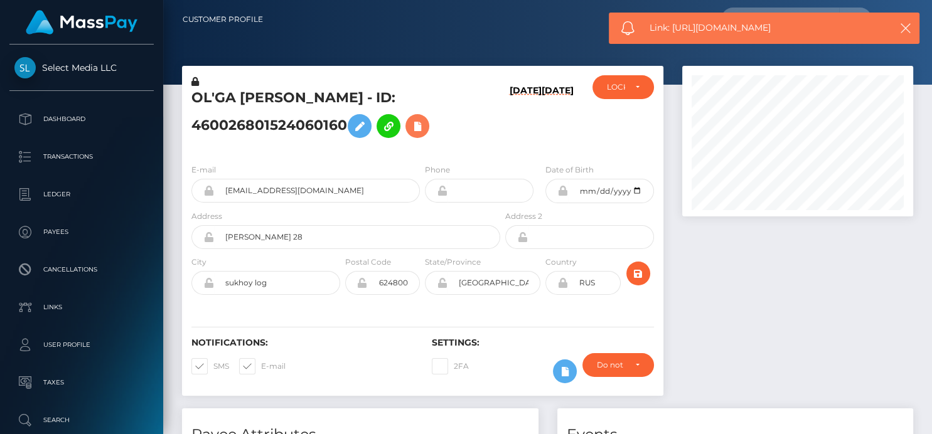
scroll to position [151, 231]
drag, startPoint x: 797, startPoint y: 25, endPoint x: 672, endPoint y: 26, distance: 125.6
click at [672, 26] on span "Link: https://l.maspay.io/hkF9r" at bounding box center [764, 27] width 229 height 13
copy span "https://l.maspay.io/hkF9r"
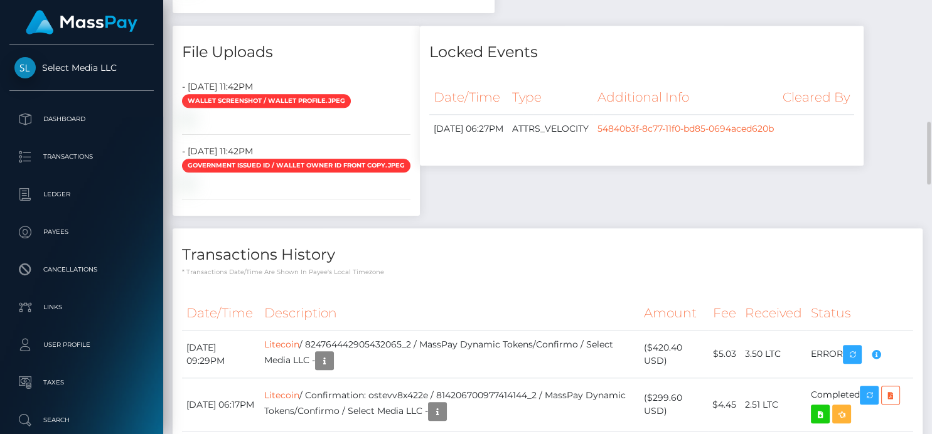
scroll to position [1327, 0]
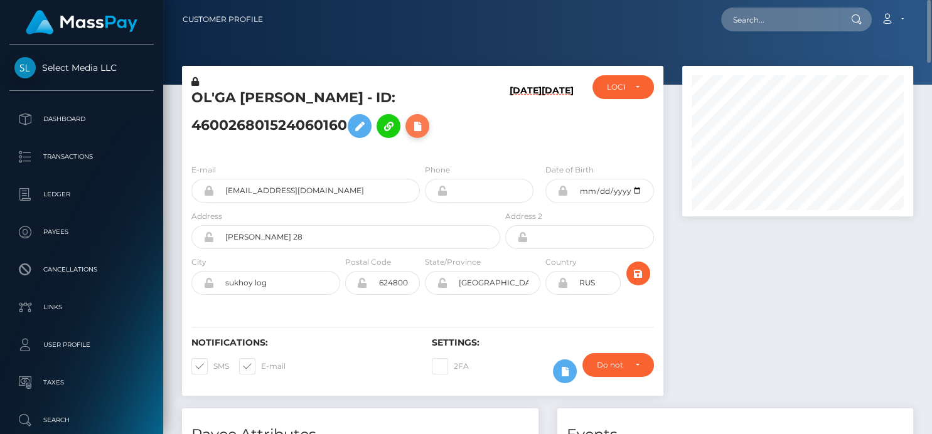
click at [425, 125] on icon at bounding box center [417, 127] width 15 height 16
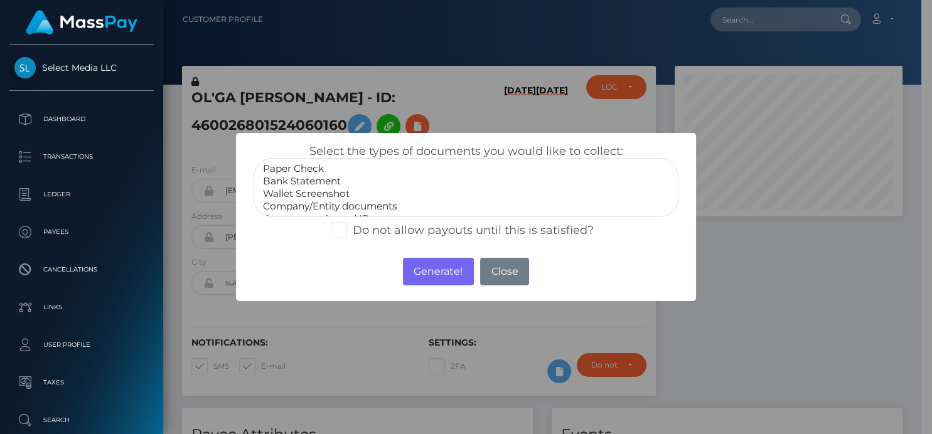
scroll to position [24, 0]
select select "Miscellaneous"
click at [330, 208] on option "Miscellaneous" at bounding box center [466, 208] width 408 height 13
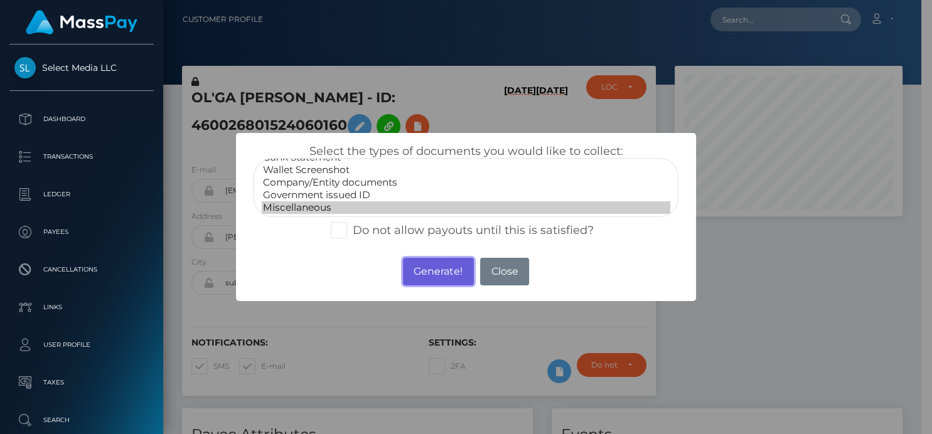
click at [446, 271] on button "Generate!" at bounding box center [438, 272] width 71 height 28
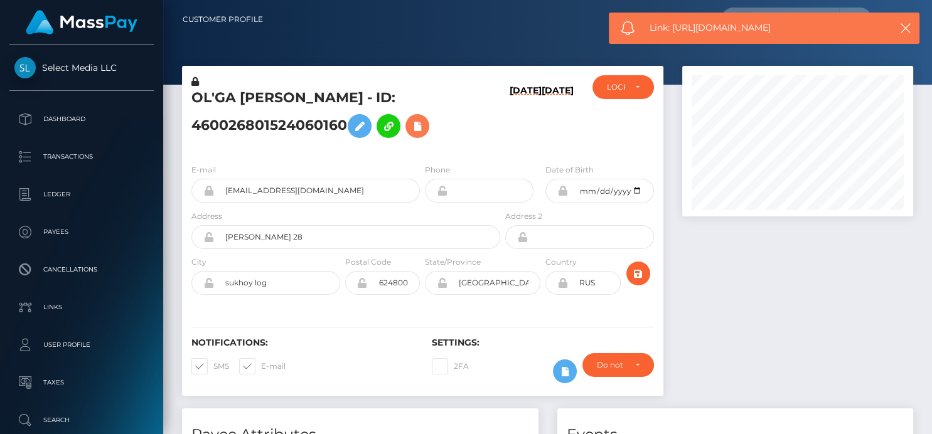
scroll to position [151, 231]
drag, startPoint x: 792, startPoint y: 25, endPoint x: 675, endPoint y: 32, distance: 117.6
click at [675, 32] on span "Link: https://l.maspay.io/4kF3A" at bounding box center [764, 27] width 229 height 13
copy span "https://l.maspay.io/4kF3A"
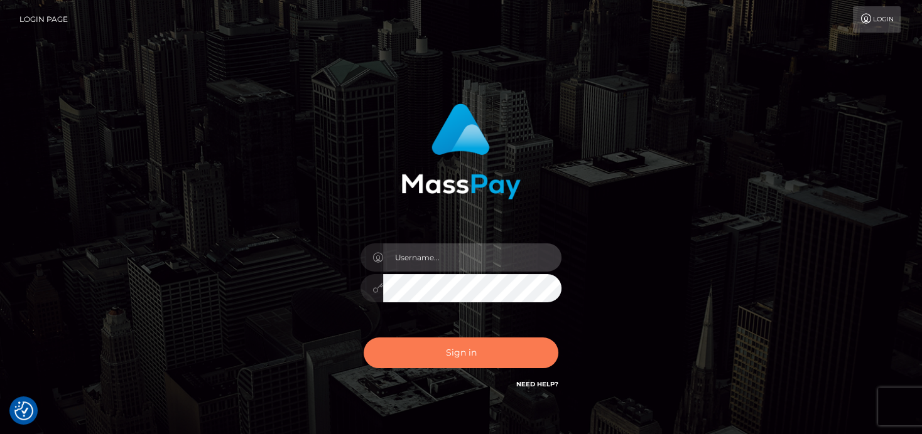
type input "denise"
click at [429, 350] on button "Sign in" at bounding box center [460, 353] width 195 height 31
type input "[PERSON_NAME]"
click at [444, 357] on button "Sign in" at bounding box center [460, 353] width 195 height 31
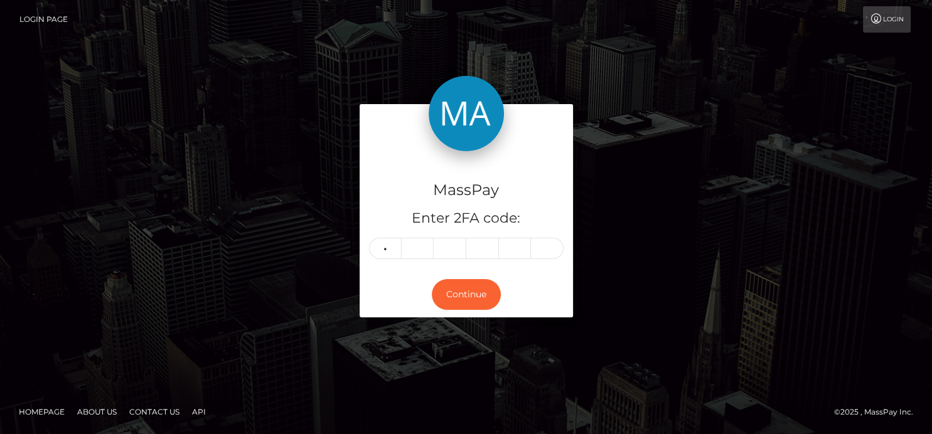
type input "2"
type input "9"
type input "4"
type input "1"
type input "4"
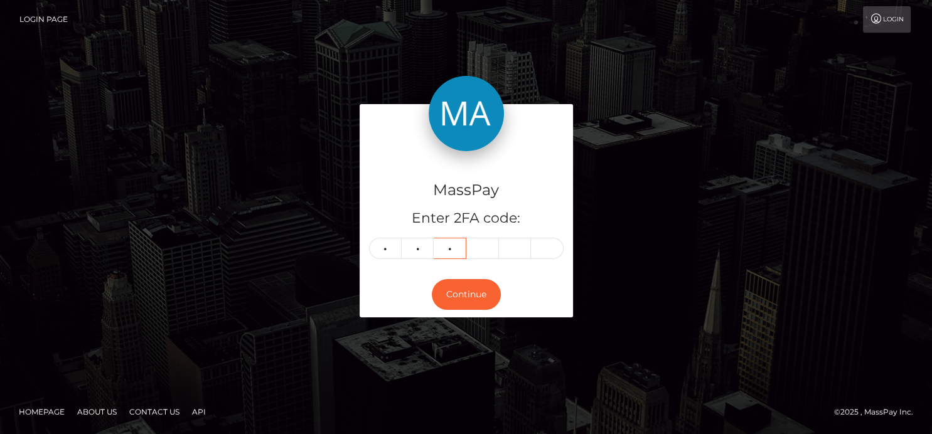
type input "6"
type input "5"
type input "8"
type input "6"
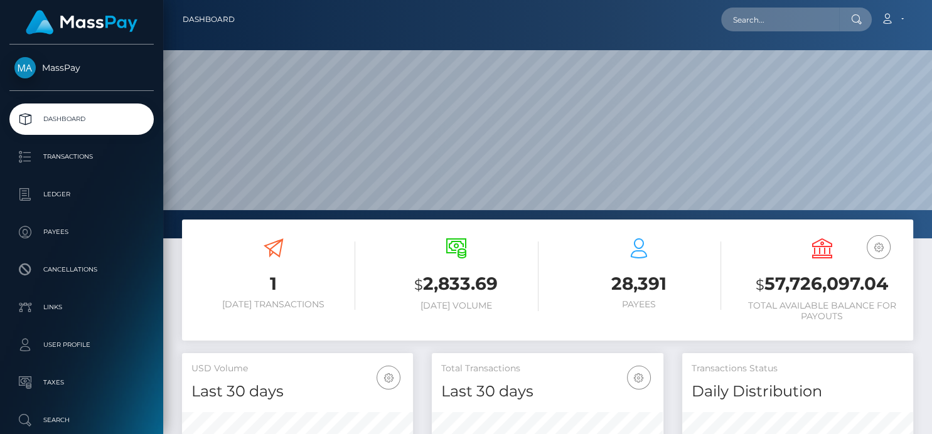
scroll to position [222, 231]
click at [736, 23] on input "text" at bounding box center [780, 20] width 118 height 24
paste input "1336937624"
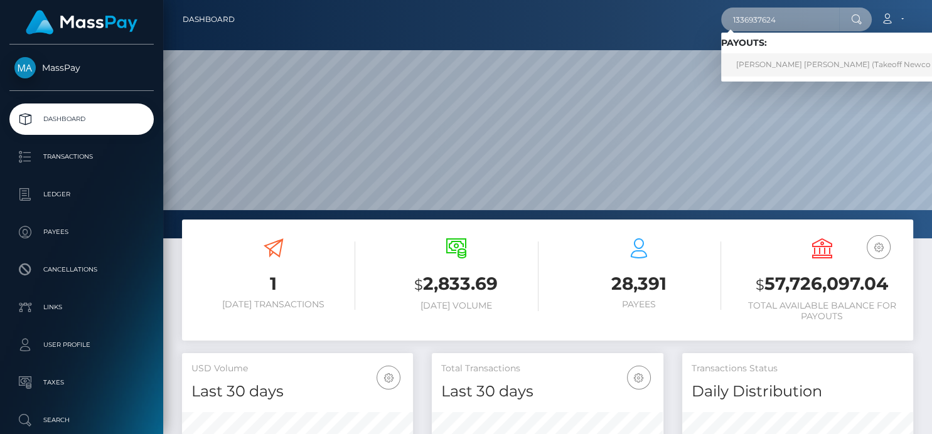
type input "1336937624"
click at [746, 69] on link "SHAMOYA MONIQUE ABIGAIL HUTCHINSON (Takeoff Newco Inc - Club Fans)" at bounding box center [864, 64] width 286 height 23
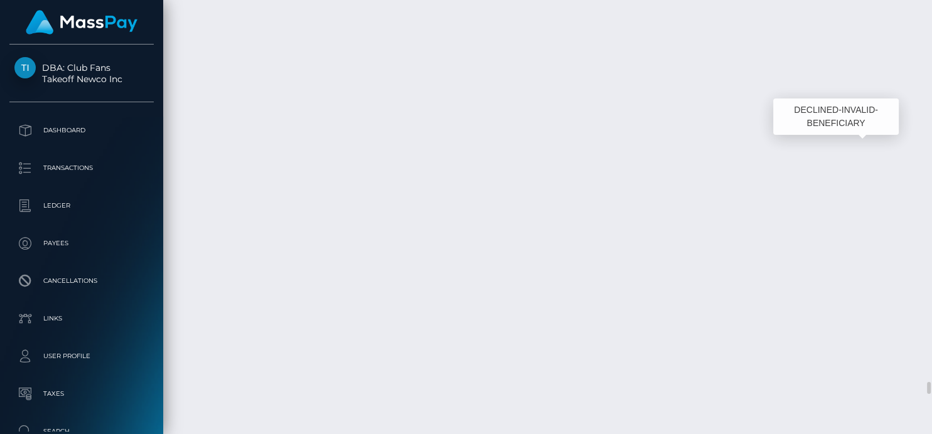
scroll to position [151, 231]
drag, startPoint x: 559, startPoint y: 136, endPoint x: 505, endPoint y: 140, distance: 54.7
copy td "1343795625 /"
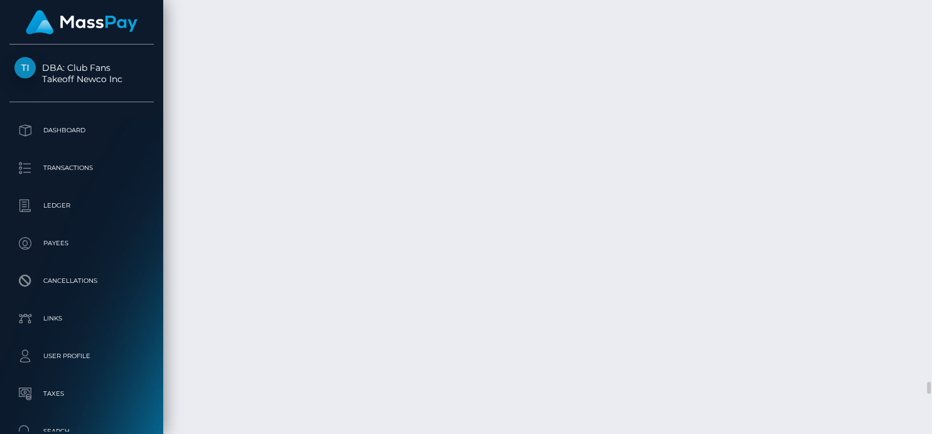
drag, startPoint x: 579, startPoint y: 240, endPoint x: 525, endPoint y: 247, distance: 53.7
copy td "1336937624"
drag, startPoint x: 556, startPoint y: 131, endPoint x: 507, endPoint y: 131, distance: 48.3
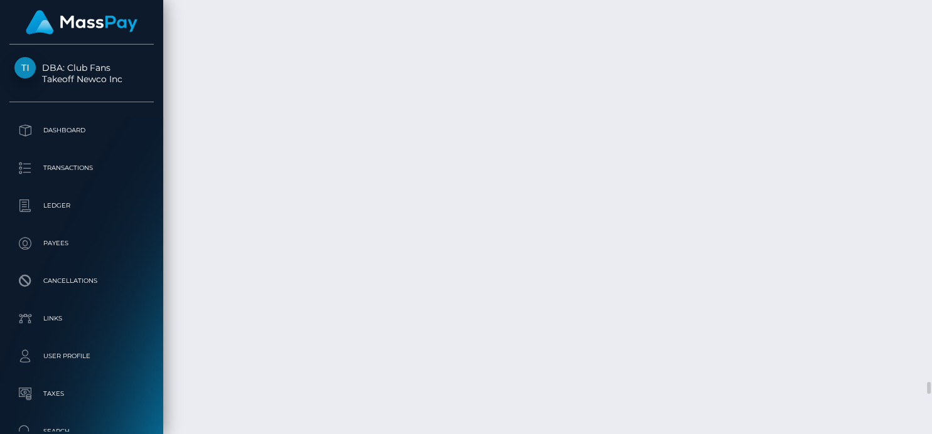
copy td "343795625"
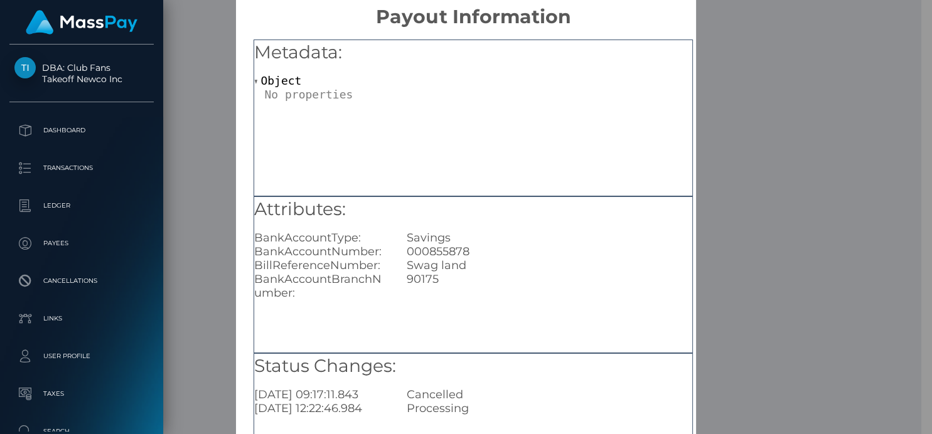
scroll to position [0, 0]
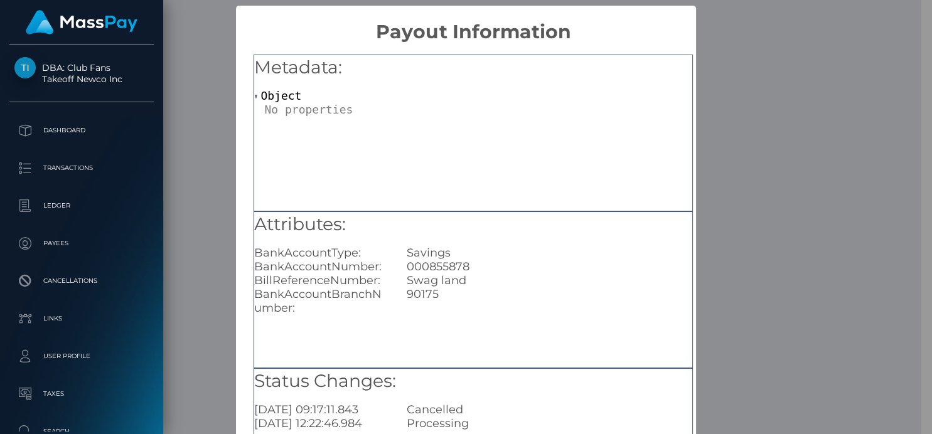
click at [810, 111] on div "× Payout Information Metadata: Object Attributes: BankAccountType: Savings Bank…" at bounding box center [466, 217] width 932 height 434
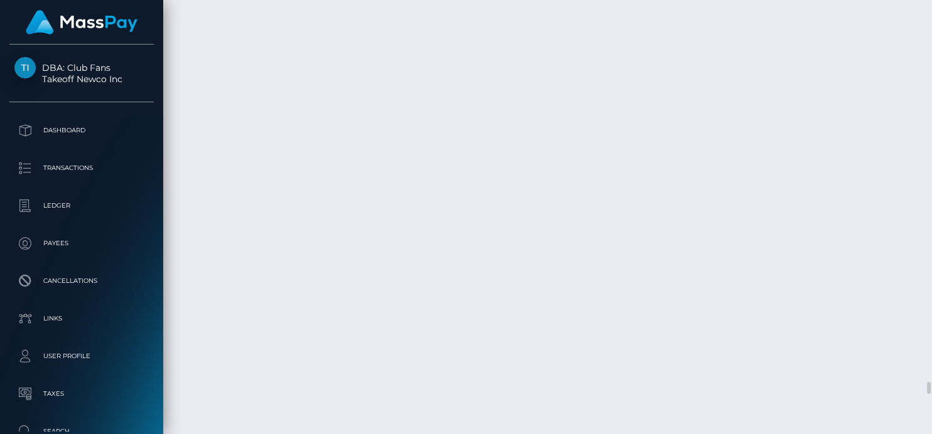
scroll to position [151, 231]
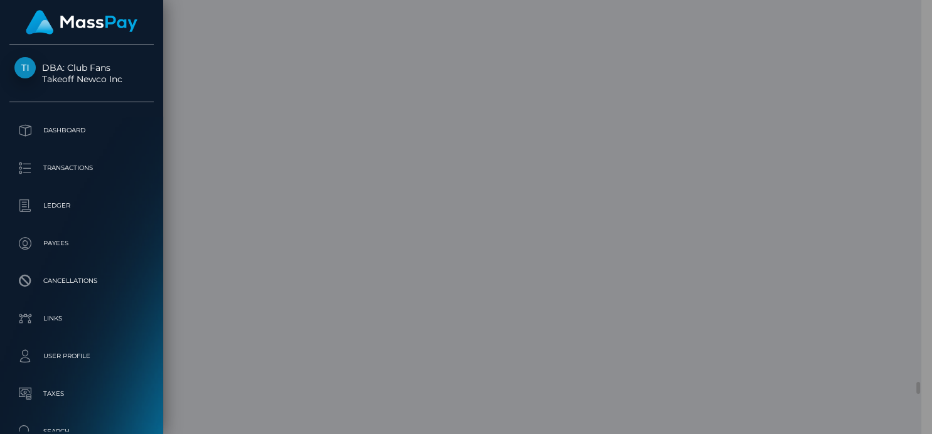
click at [376, 245] on div "Response: Array [ 2 ] 0: Object 1: Object" at bounding box center [473, 250] width 439 height 76
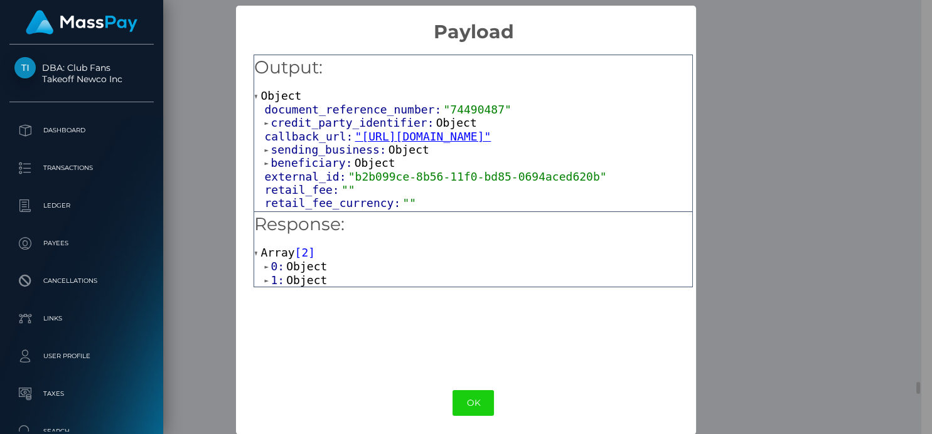
scroll to position [627629, 627552]
click at [273, 279] on span "1:" at bounding box center [279, 280] width 16 height 13
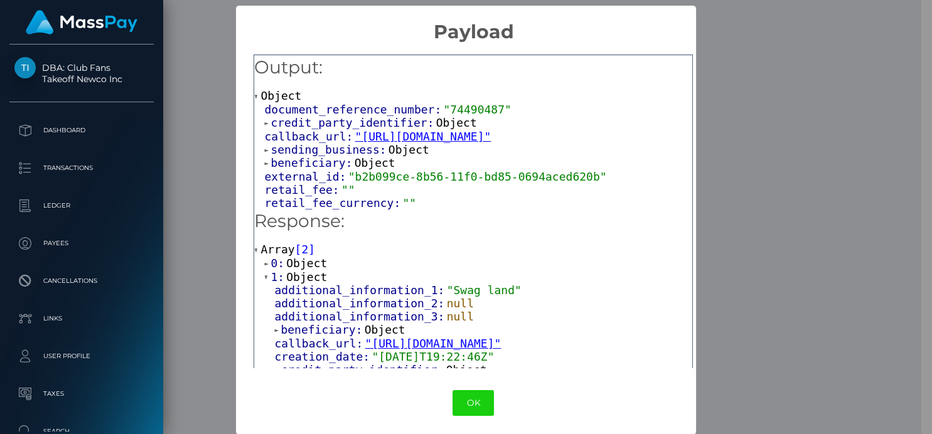
scroll to position [0, 0]
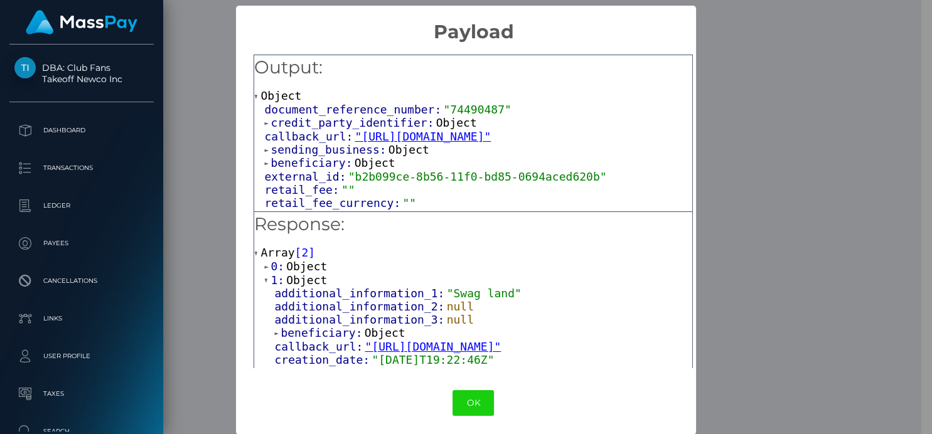
click at [271, 262] on span "0:" at bounding box center [279, 266] width 16 height 13
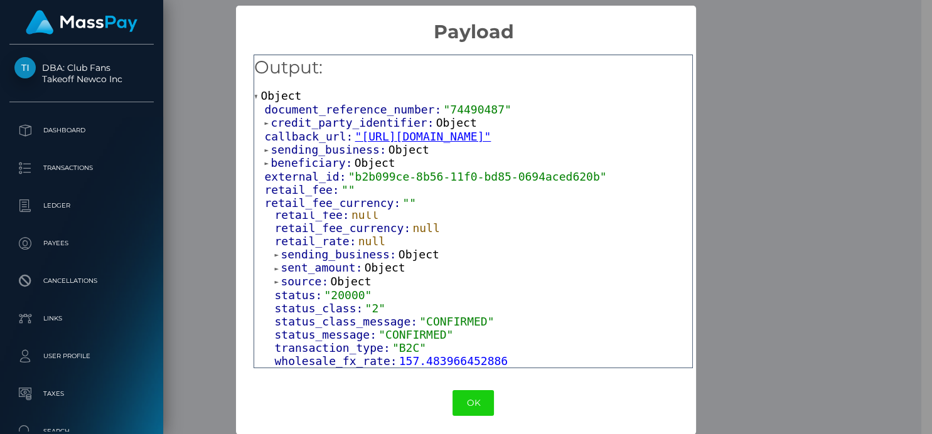
scroll to position [5, 0]
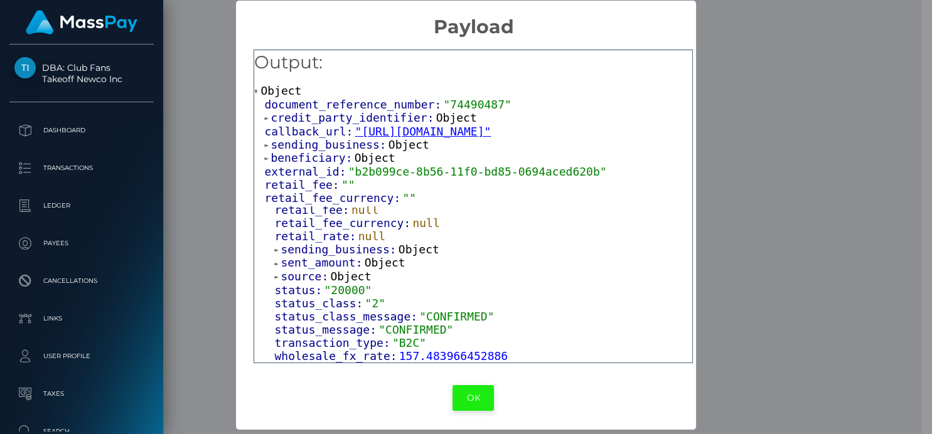
click at [468, 391] on button "OK" at bounding box center [473, 398] width 41 height 26
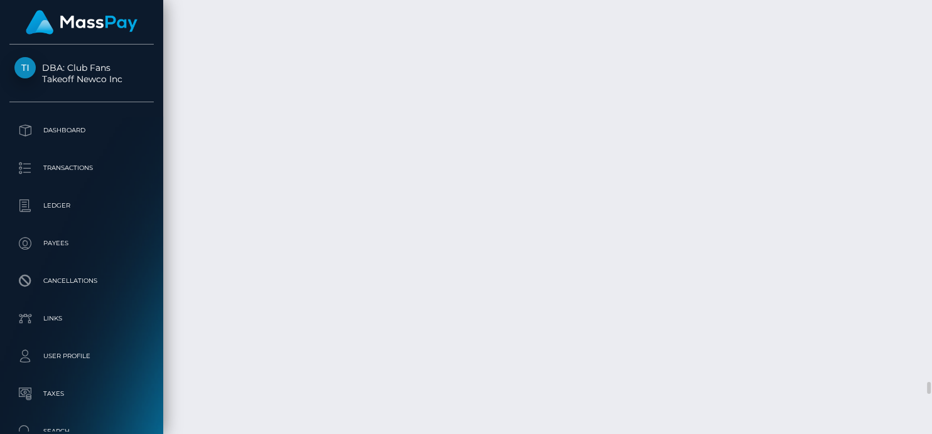
scroll to position [151, 231]
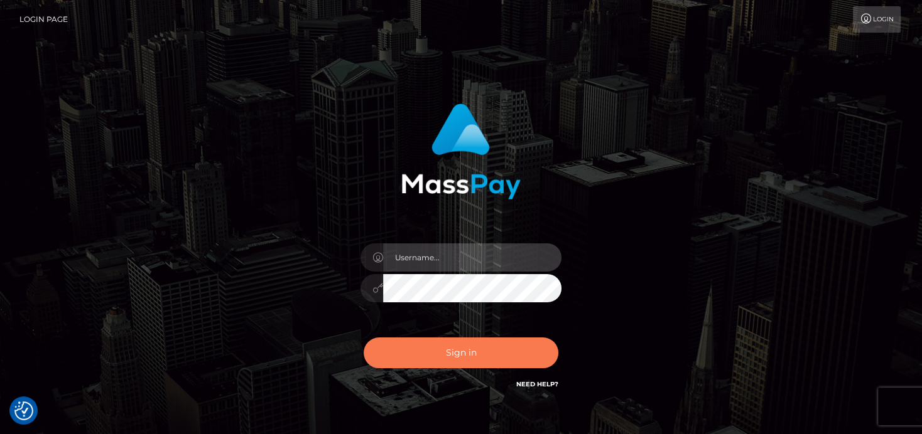
type input "[PERSON_NAME]"
click at [468, 356] on button "Sign in" at bounding box center [460, 353] width 195 height 31
type input "denise"
click at [441, 365] on button "Sign in" at bounding box center [460, 353] width 195 height 31
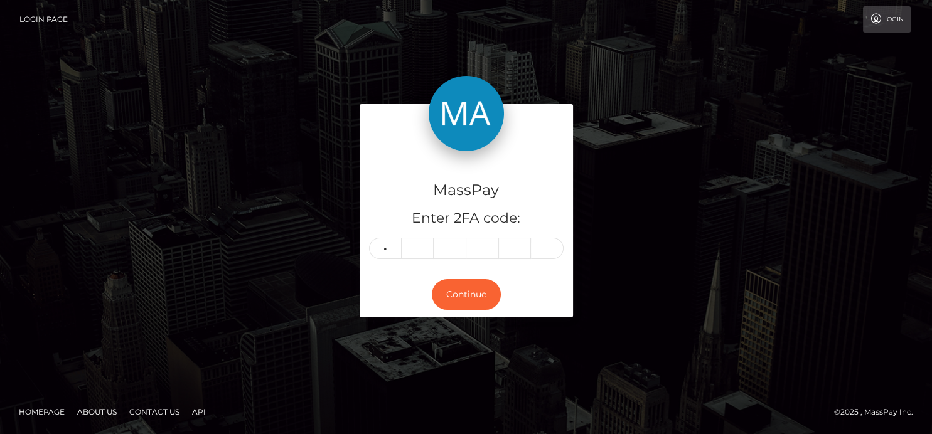
type input "0"
type input "3"
type input "4"
type input "8"
type input "9"
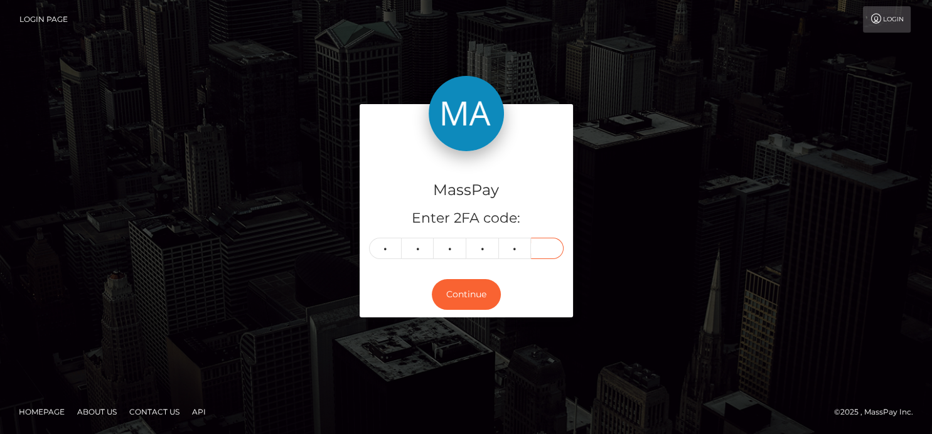
type input "7"
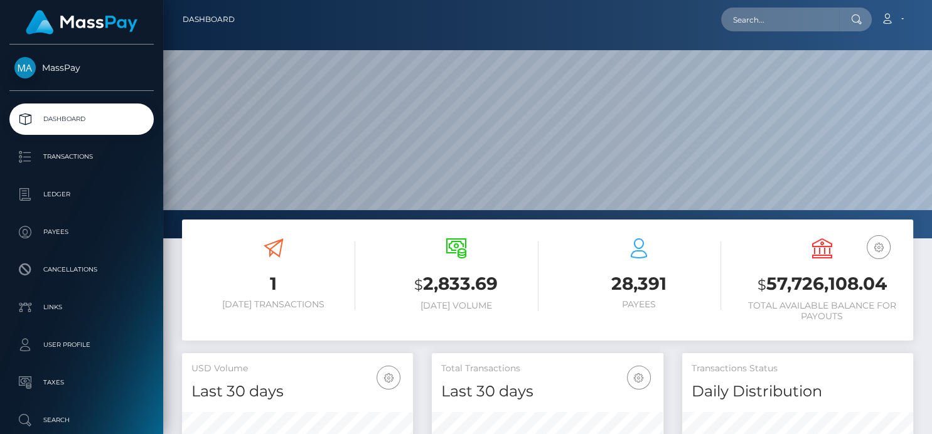
scroll to position [222, 231]
drag, startPoint x: 771, startPoint y: 22, endPoint x: 770, endPoint y: 31, distance: 9.4
click at [770, 31] on div "Loading... Loading... Account Edit Profile Logout" at bounding box center [579, 19] width 668 height 26
paste input "alyssa03perez@gmail.com"
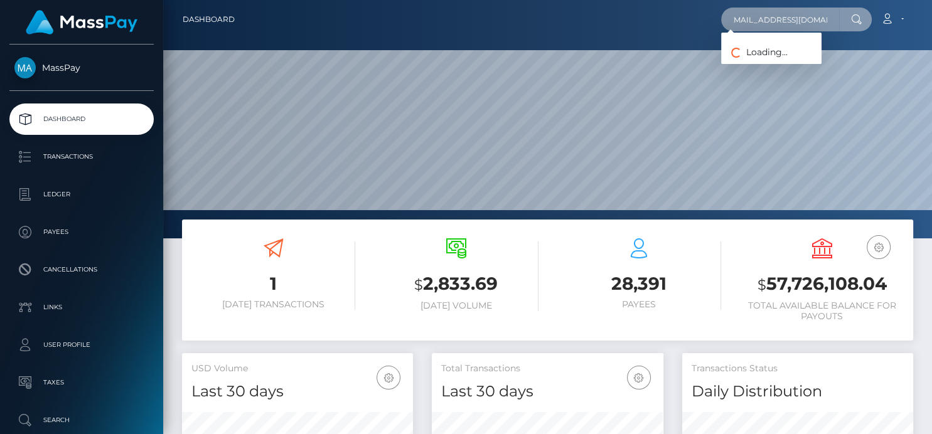
type input "alyssa03perez@gmail.com"
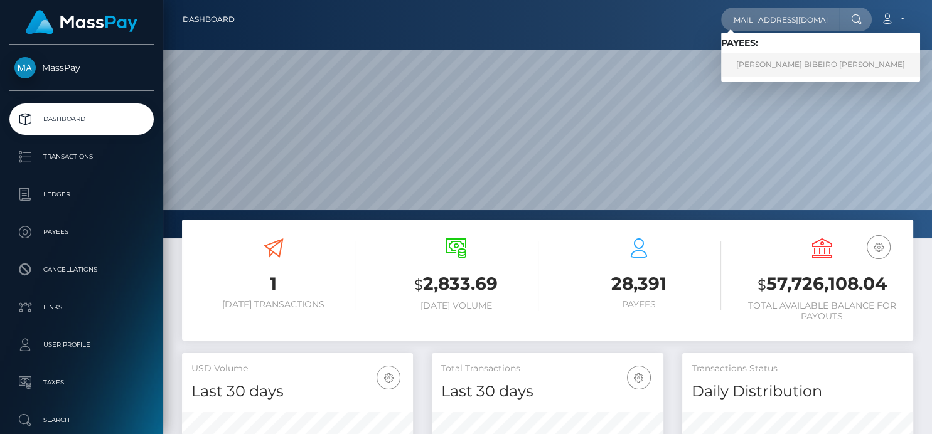
scroll to position [0, 0]
click at [746, 67] on link "ALYSSA LILLY BIBEIRO PEREZ" at bounding box center [820, 64] width 199 height 23
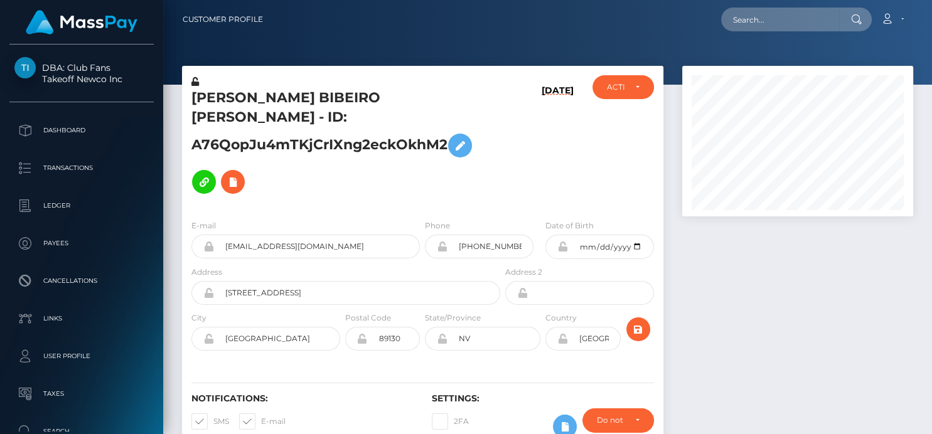
scroll to position [151, 231]
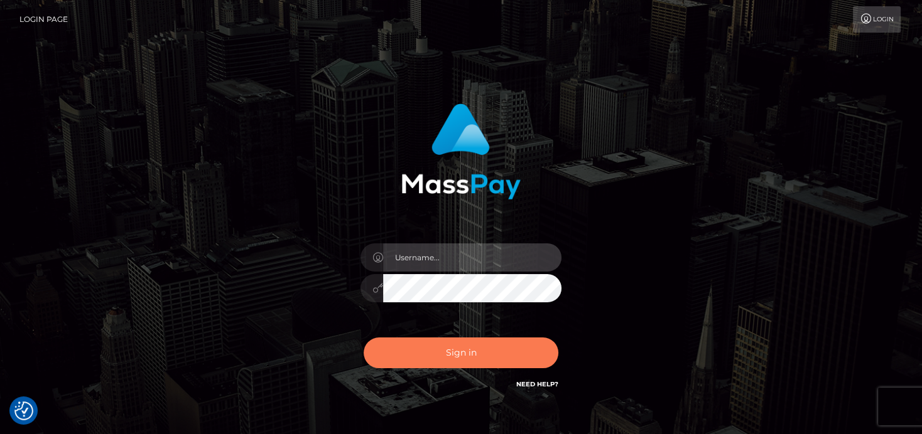
type input "[PERSON_NAME]"
click at [459, 352] on button "Sign in" at bounding box center [460, 353] width 195 height 31
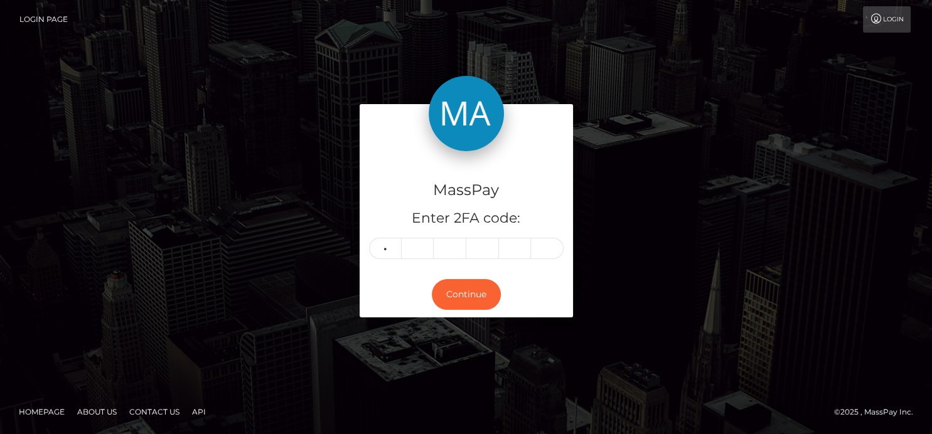
type input "2"
type input "8"
type input "7"
type input "8"
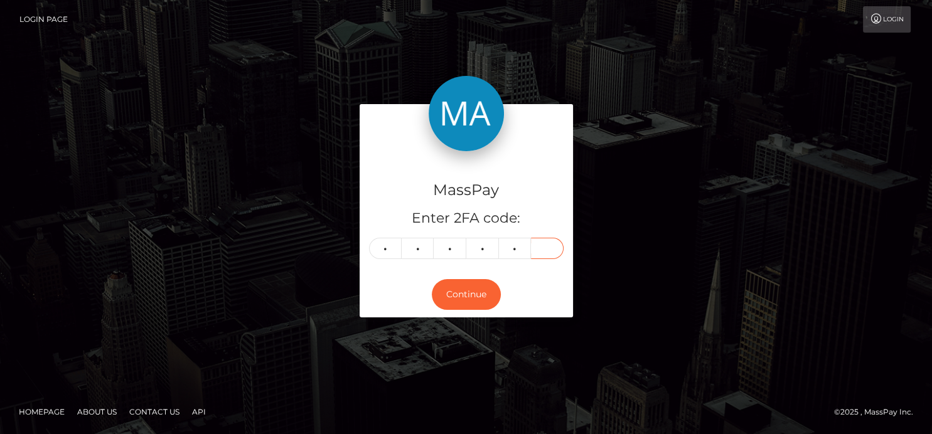
type input "2"
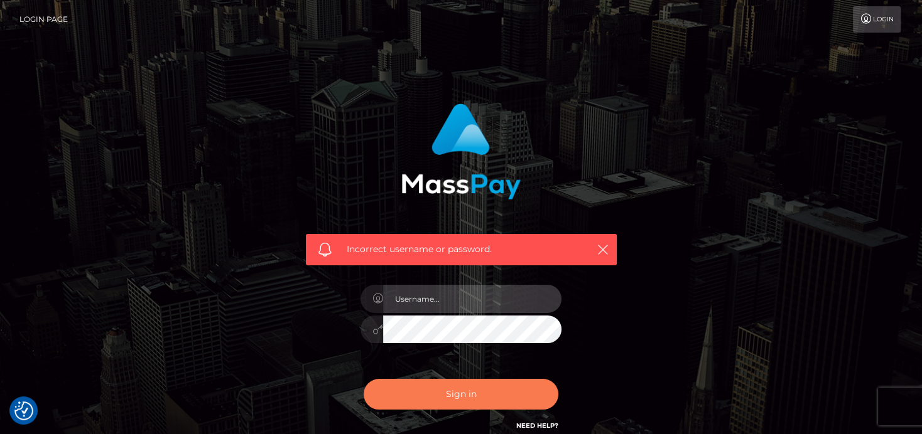
type input "[PERSON_NAME]"
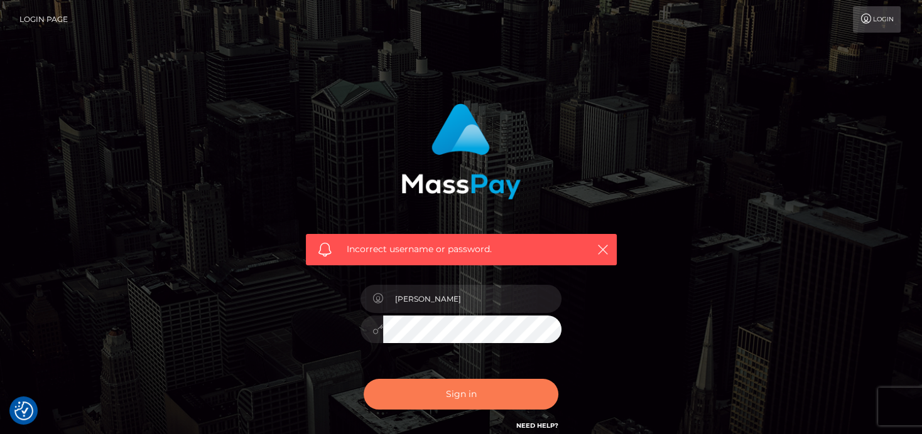
click at [425, 393] on button "Sign in" at bounding box center [460, 394] width 195 height 31
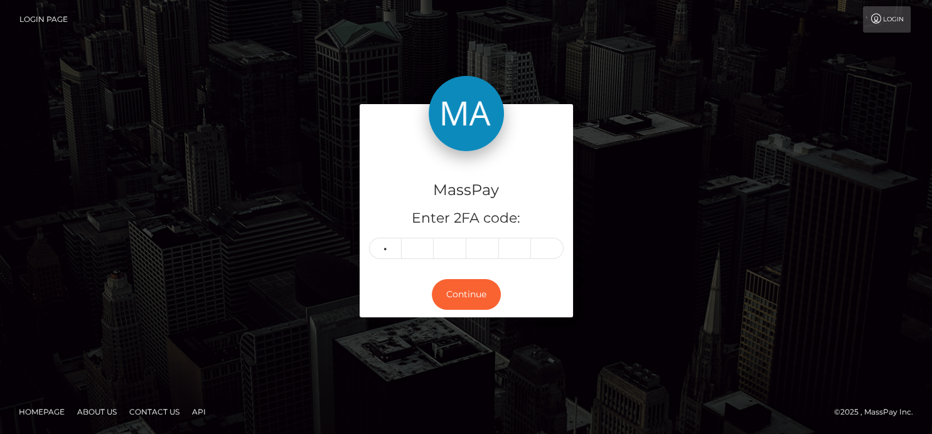
type input "2"
type input "8"
type input "7"
type input "8"
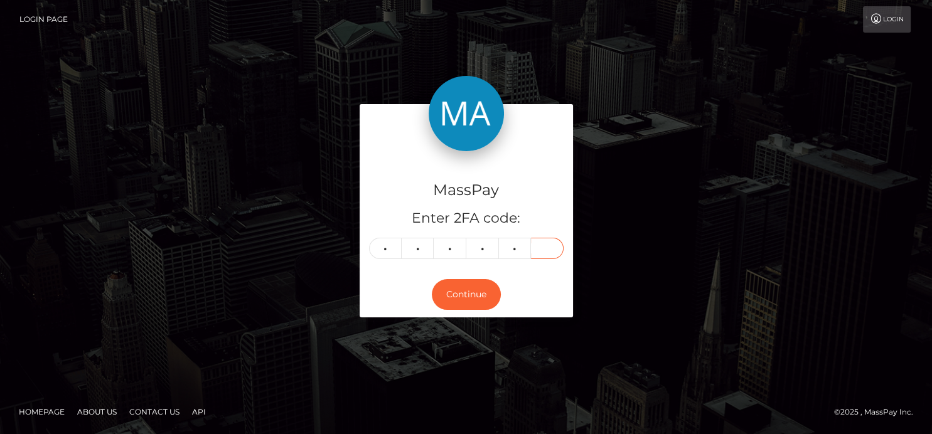
type input "2"
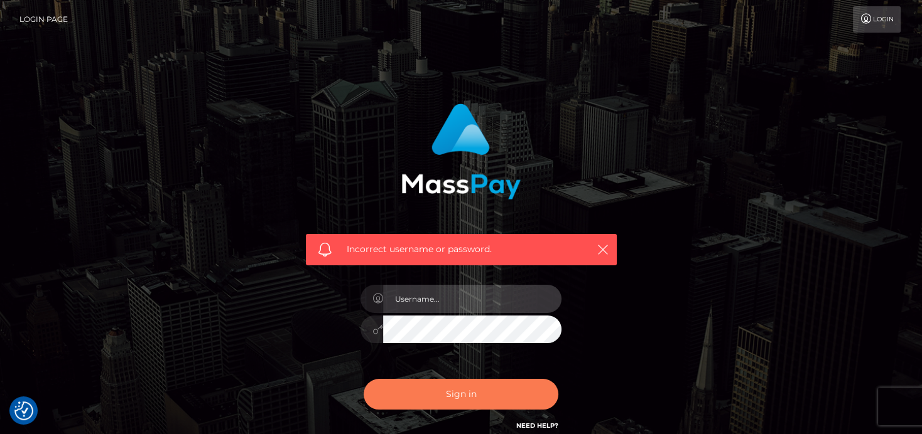
type input "denise"
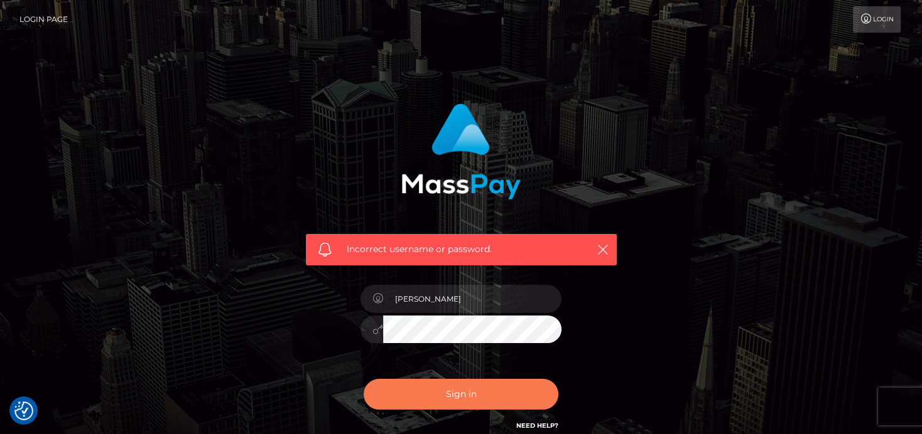
click at [476, 390] on button "Sign in" at bounding box center [460, 394] width 195 height 31
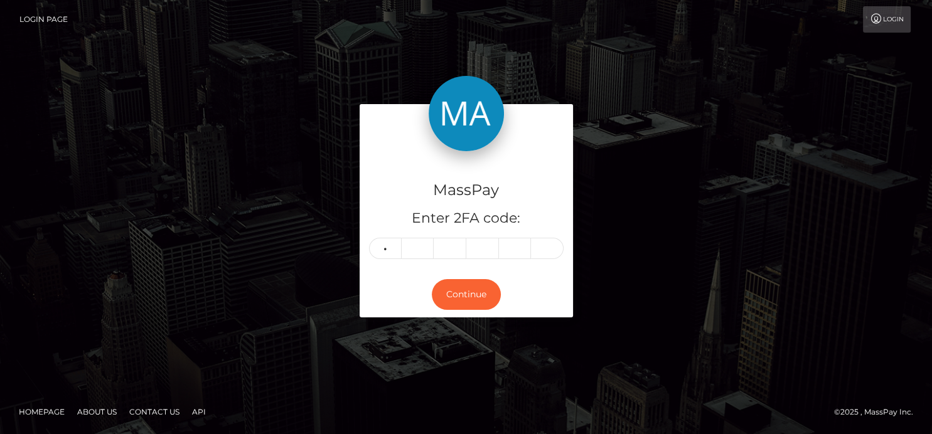
type input "0"
type input "2"
type input "9"
type input "5"
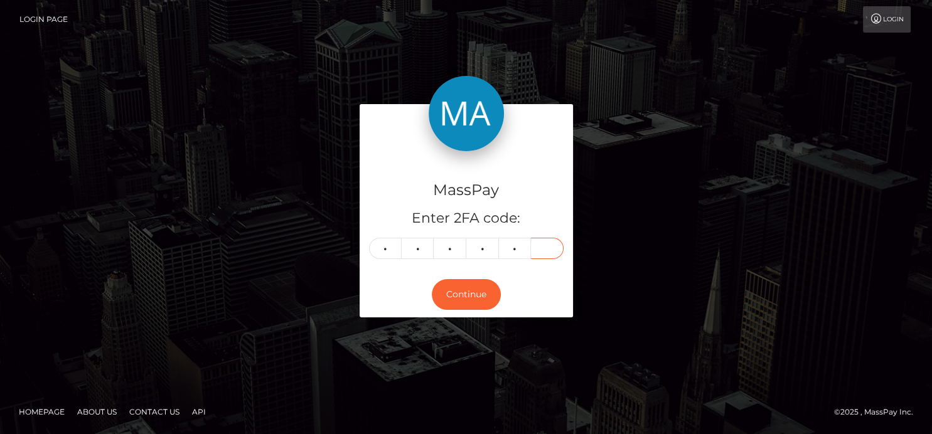
type input "7"
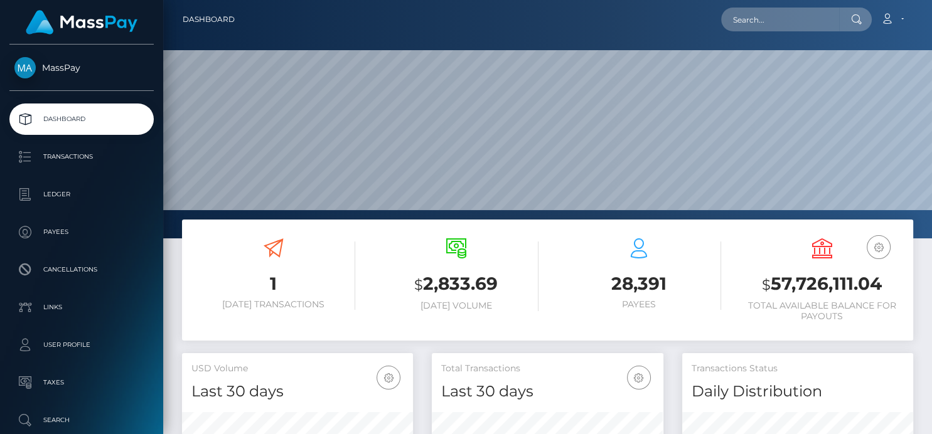
scroll to position [222, 231]
click at [784, 25] on input "text" at bounding box center [780, 20] width 118 height 24
paste input "[EMAIL_ADDRESS][DOMAIN_NAME]"
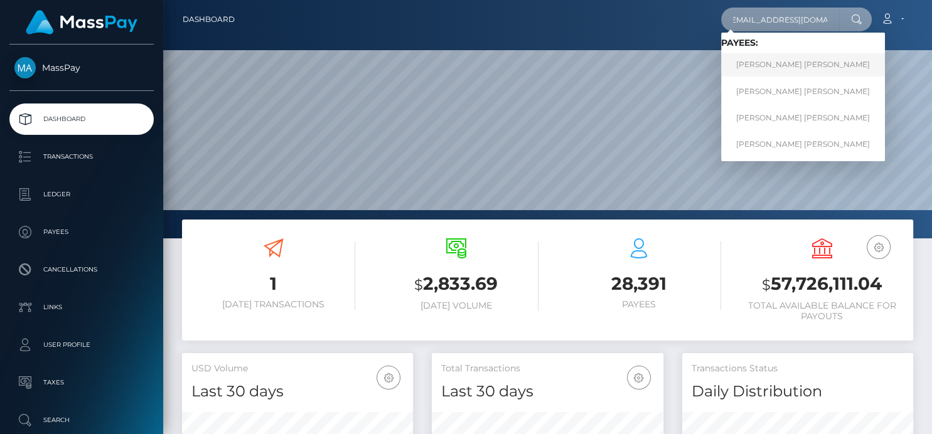
type input "[EMAIL_ADDRESS][DOMAIN_NAME]"
click at [771, 57] on link "[PERSON_NAME] [PERSON_NAME]" at bounding box center [803, 64] width 164 height 23
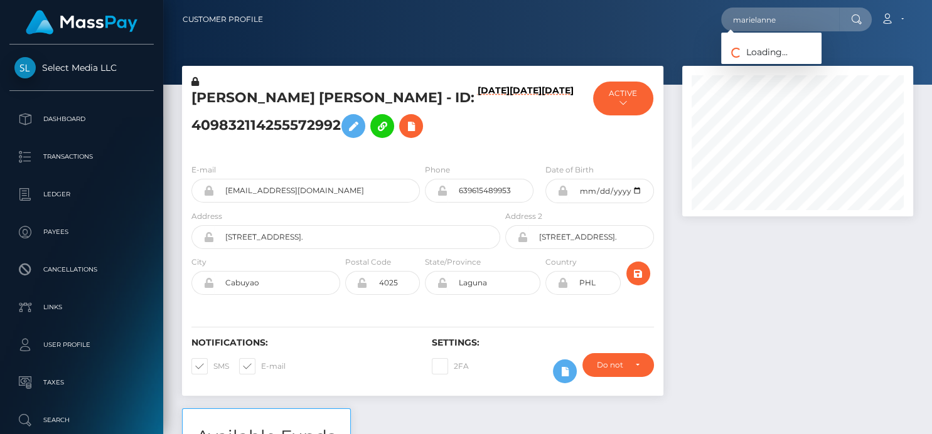
scroll to position [151, 231]
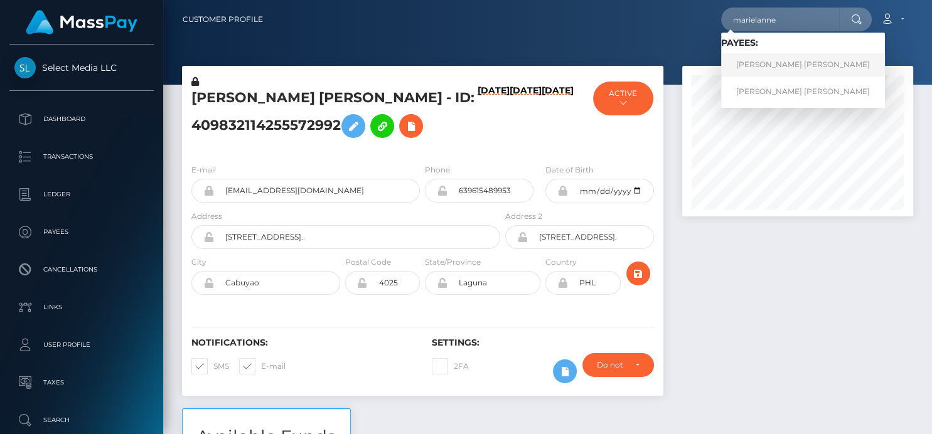
type input "marielanne"
click at [752, 68] on link "[PERSON_NAME] [PERSON_NAME]" at bounding box center [803, 64] width 164 height 23
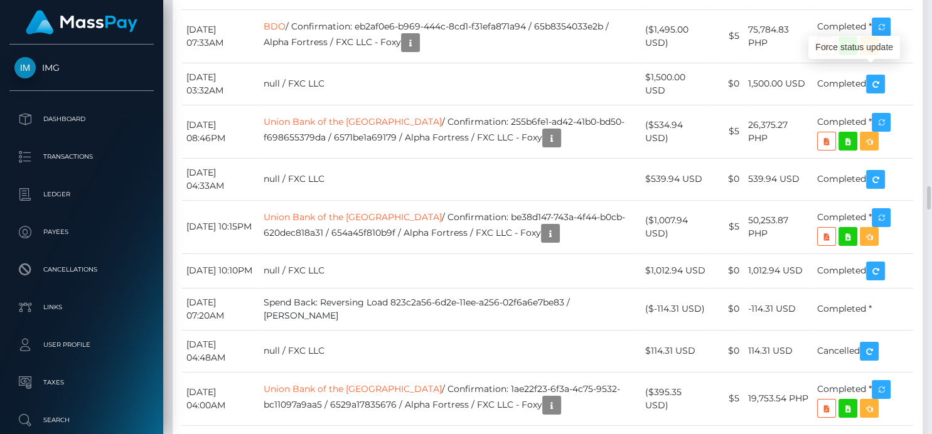
scroll to position [151, 231]
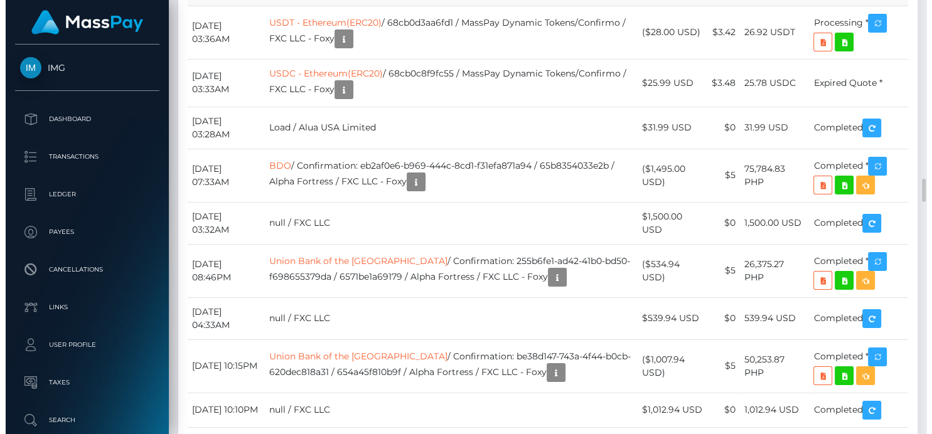
scroll to position [3421, 0]
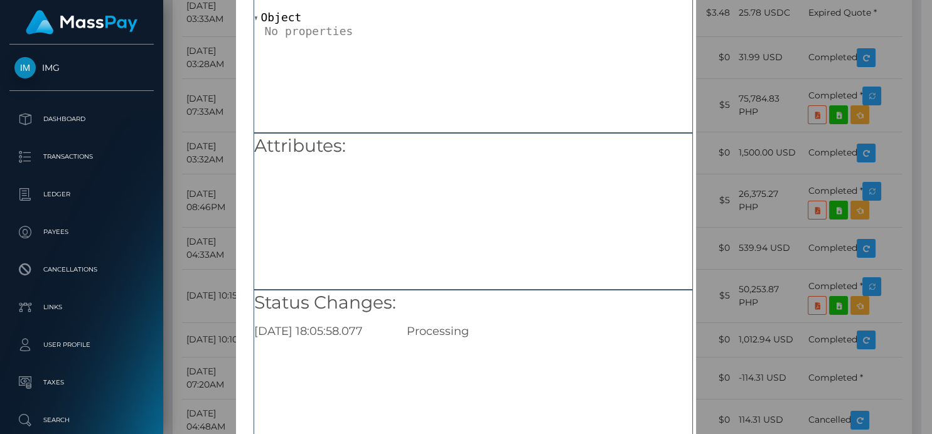
scroll to position [162, 0]
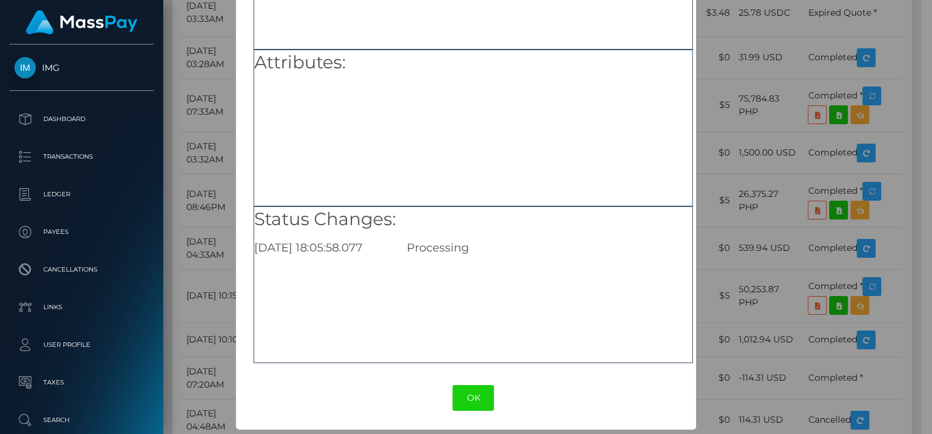
click at [806, 40] on div "× Payout Information Metadata: Object Attributes: Status Changes: [DATE] 18:05:…" at bounding box center [466, 217] width 932 height 434
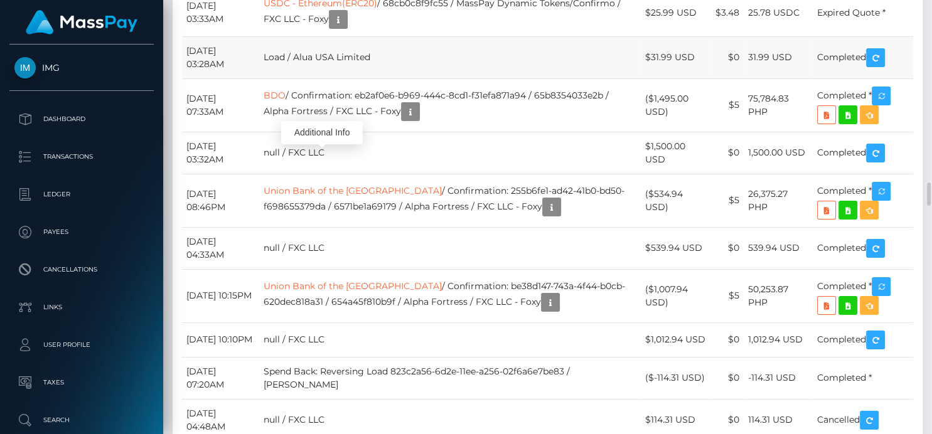
scroll to position [151, 231]
